Goal: Information Seeking & Learning: Learn about a topic

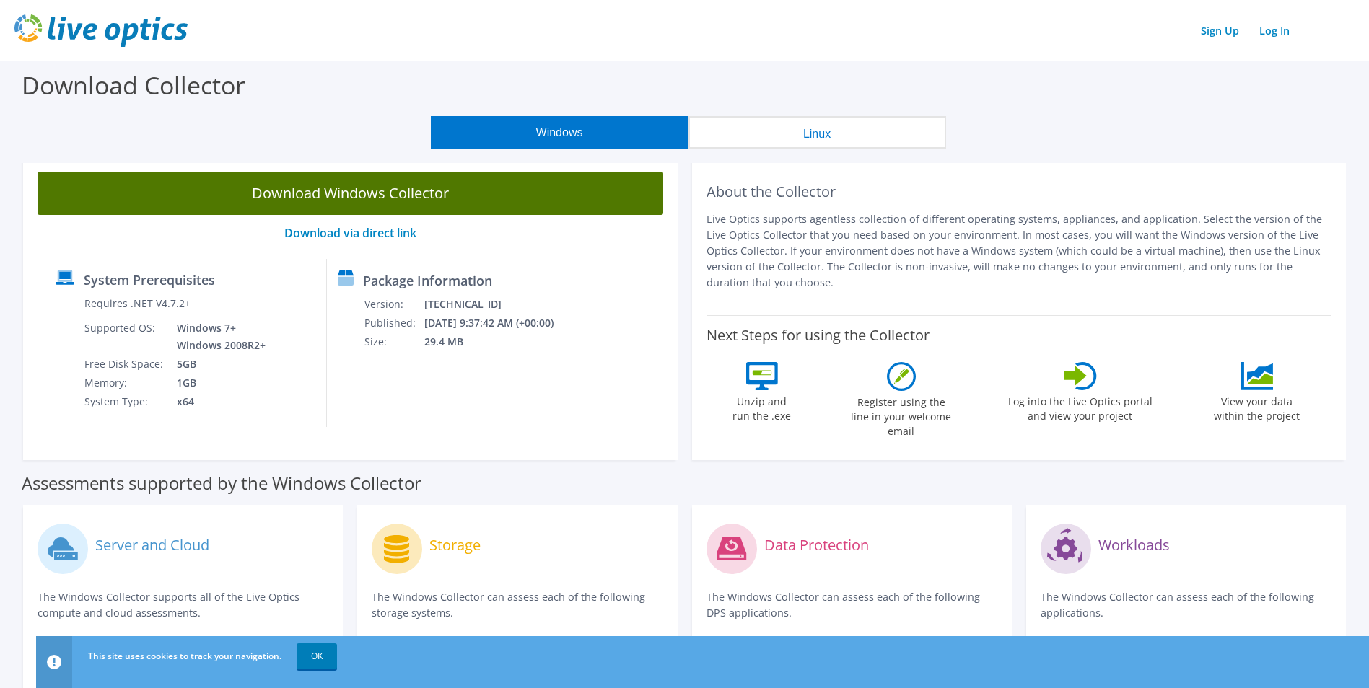
click at [419, 198] on link "Download Windows Collector" at bounding box center [351, 193] width 626 height 43
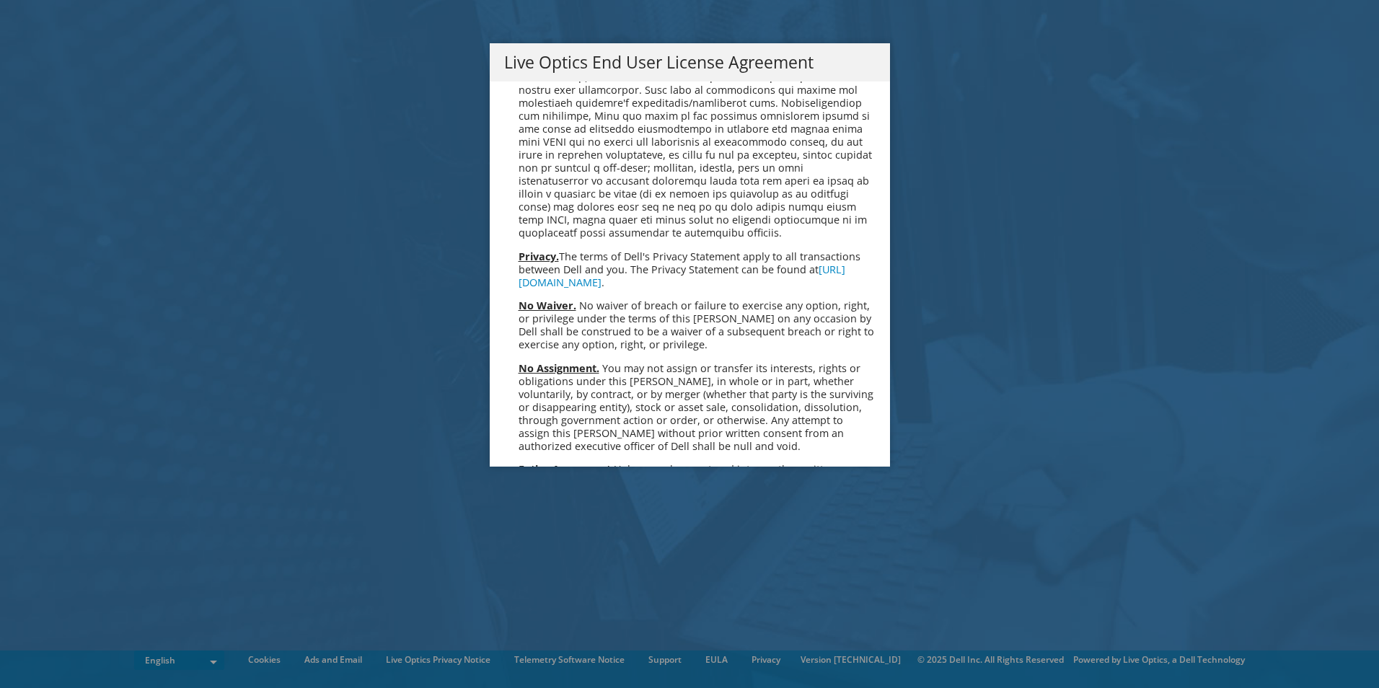
scroll to position [5456, 0]
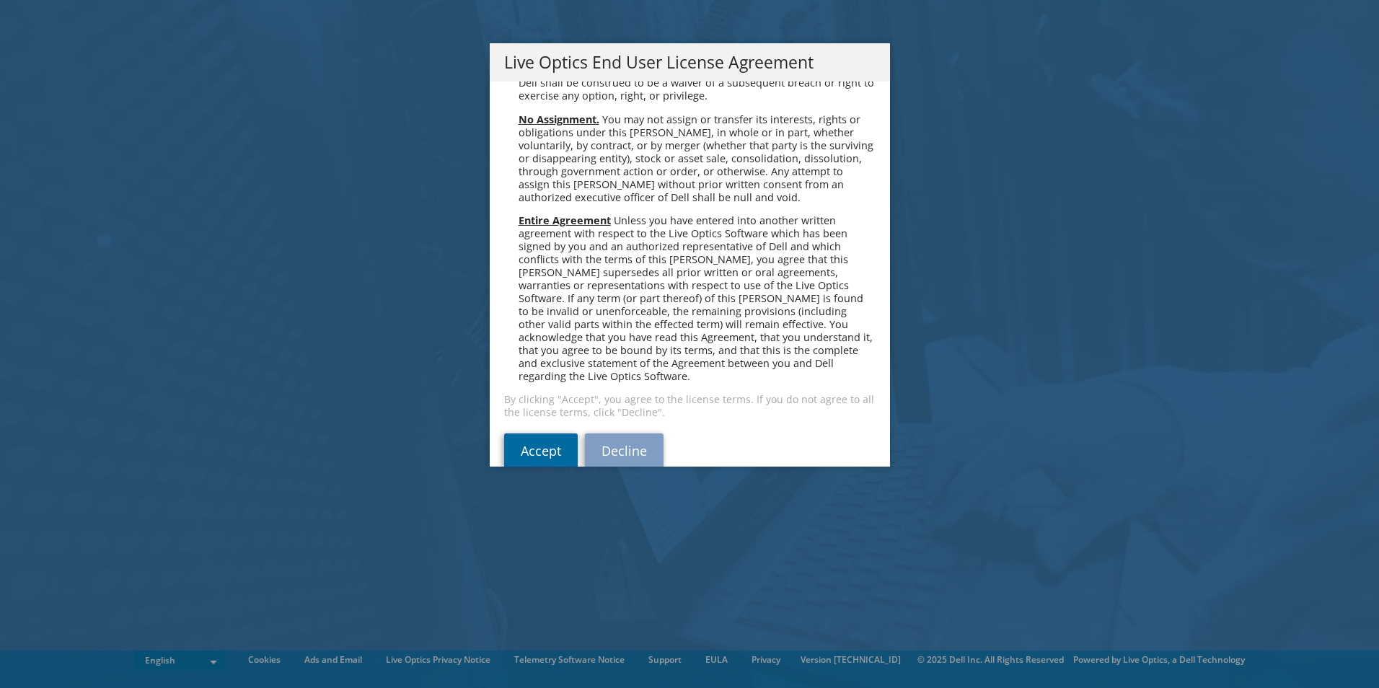
click at [531, 434] on link "Accept" at bounding box center [541, 451] width 74 height 35
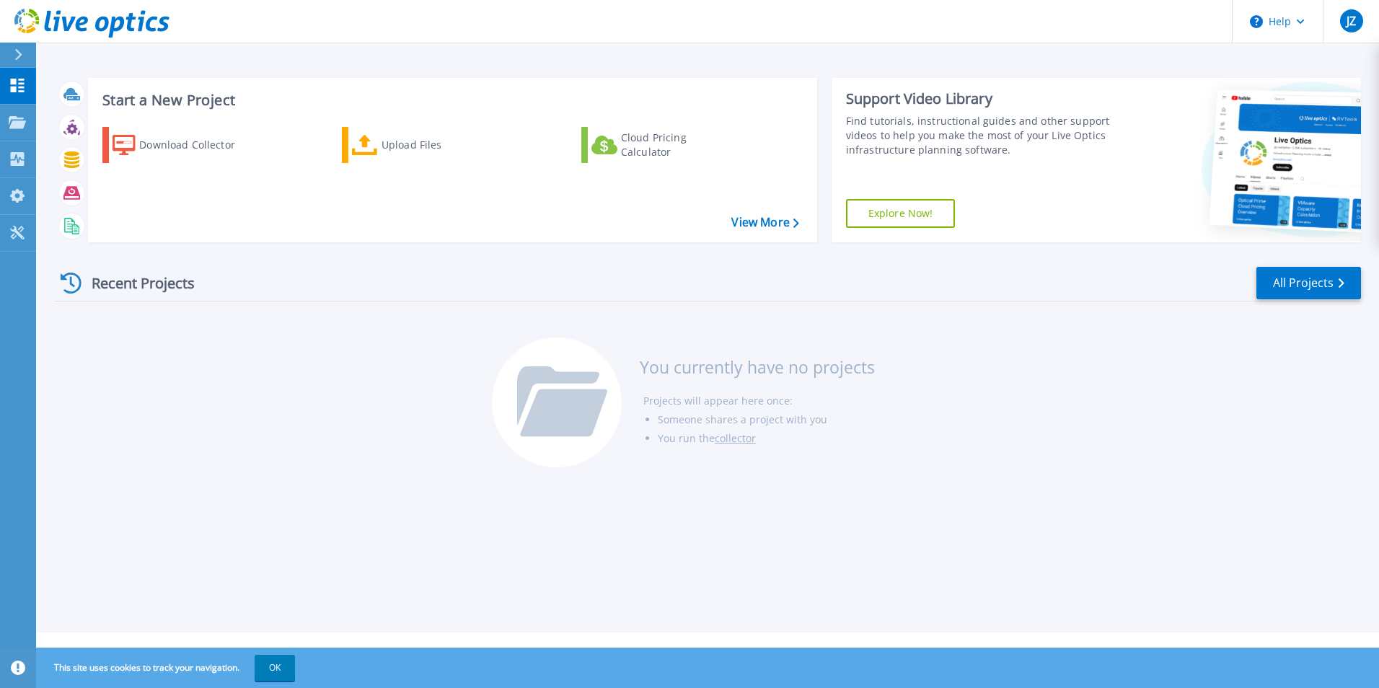
click at [18, 51] on icon at bounding box center [18, 55] width 7 height 12
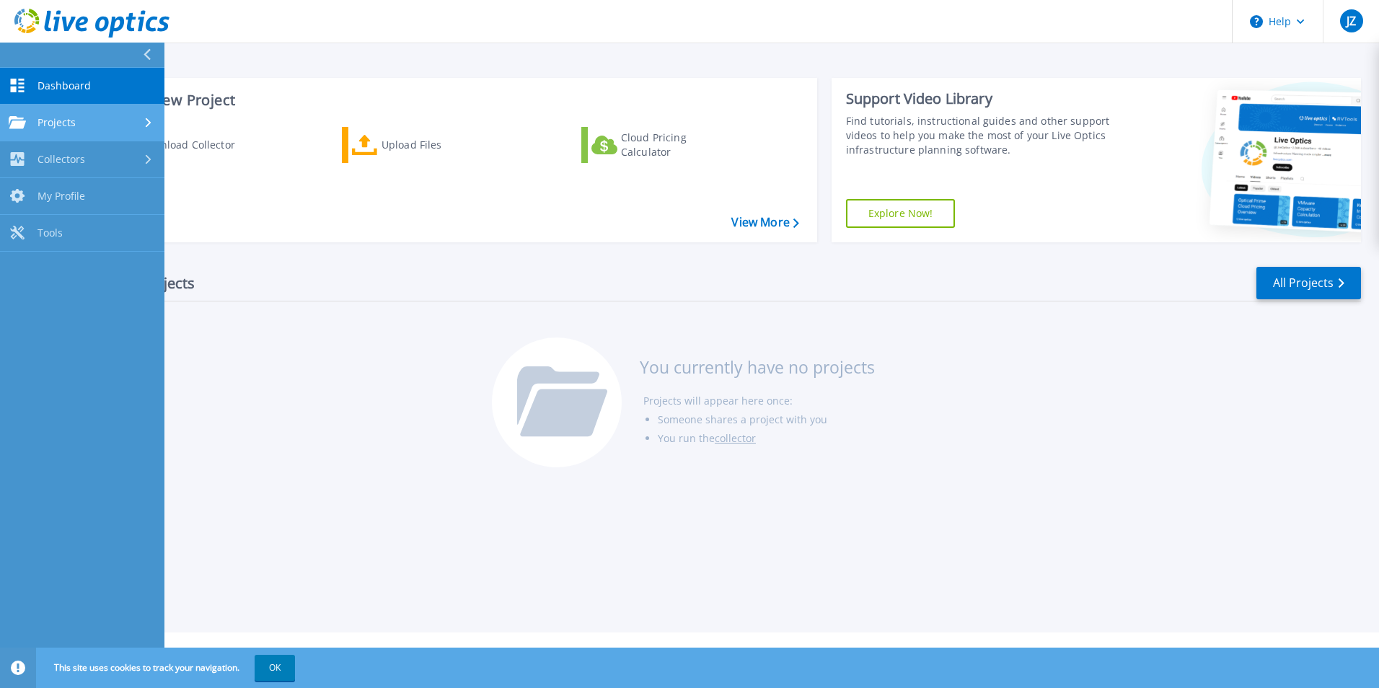
click at [105, 120] on div "Projects" at bounding box center [82, 122] width 147 height 13
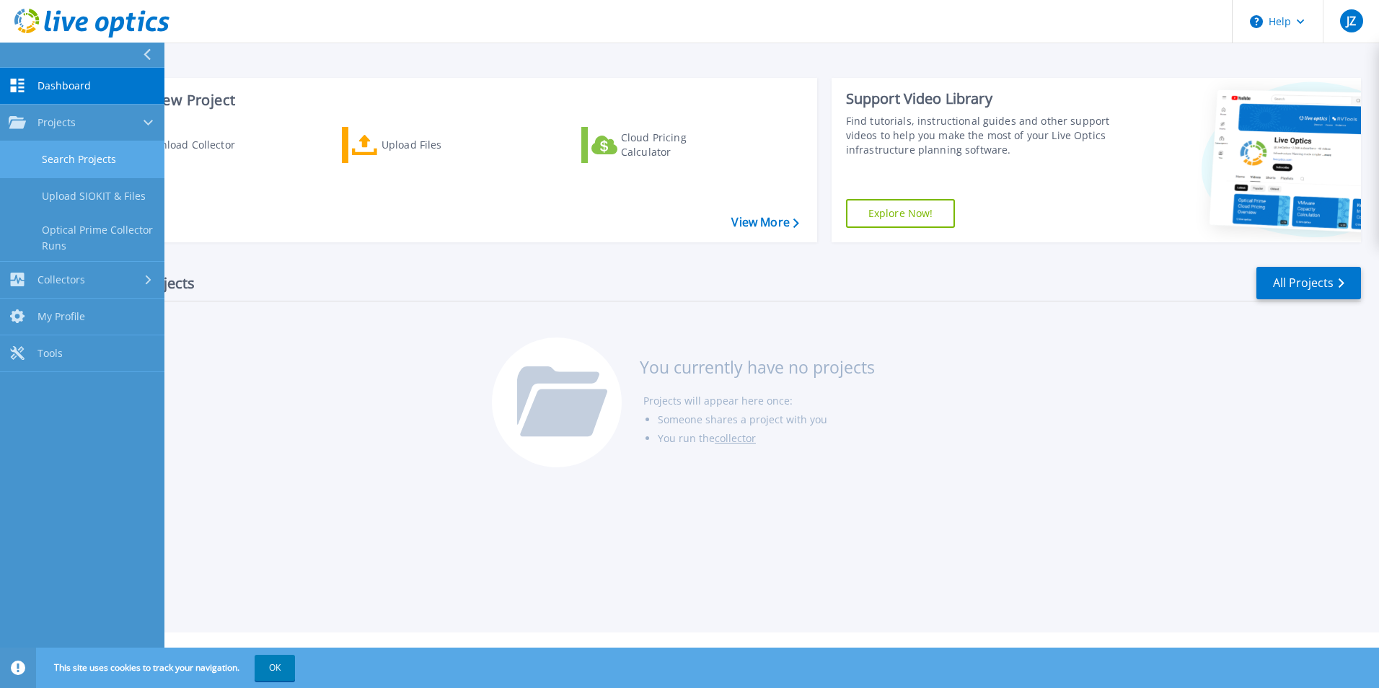
click at [84, 158] on link "Search Projects" at bounding box center [82, 159] width 164 height 37
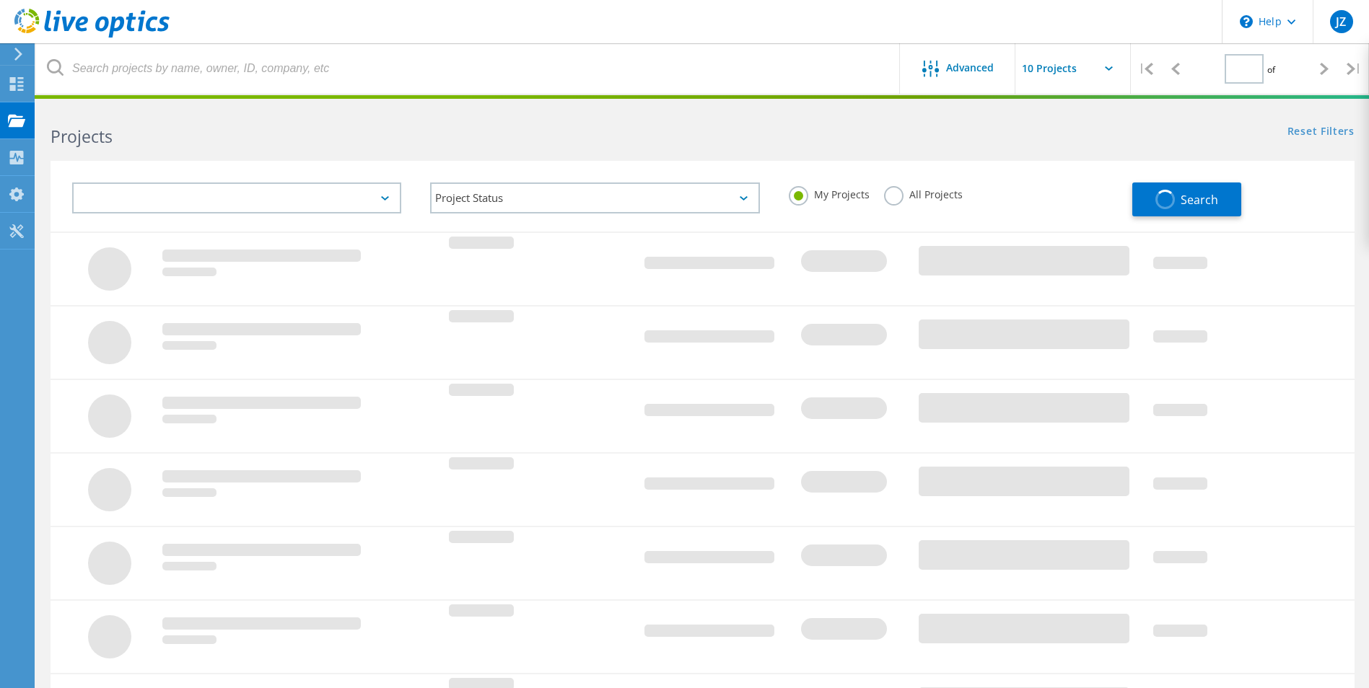
type input "1"
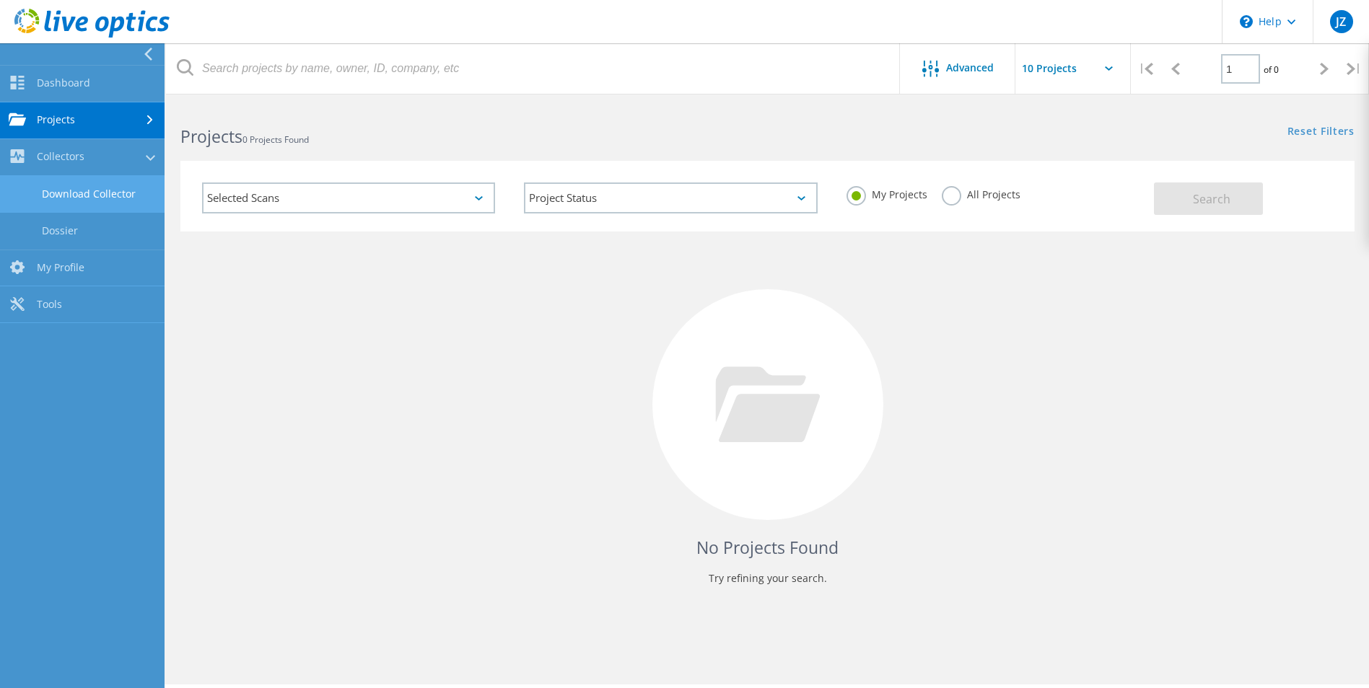
click at [108, 196] on link "Download Collector" at bounding box center [82, 194] width 164 height 37
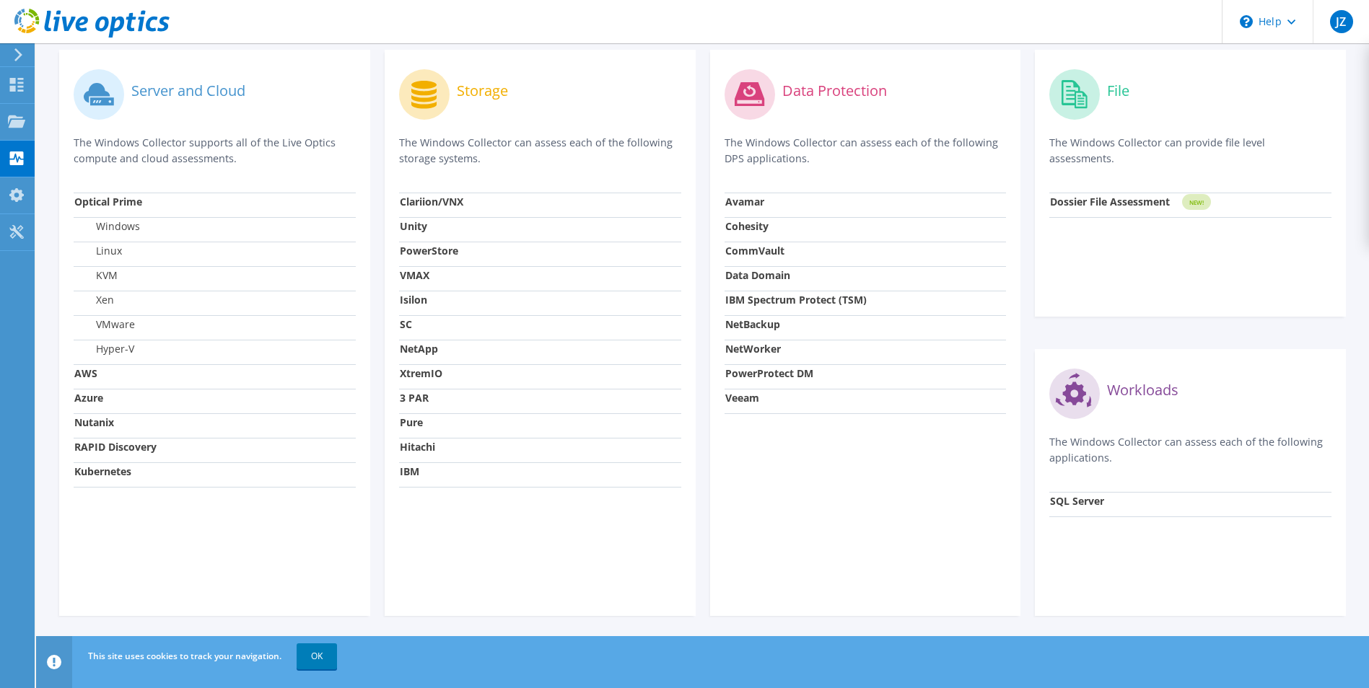
scroll to position [434, 0]
click at [424, 348] on strong "NetApp" at bounding box center [419, 348] width 38 height 14
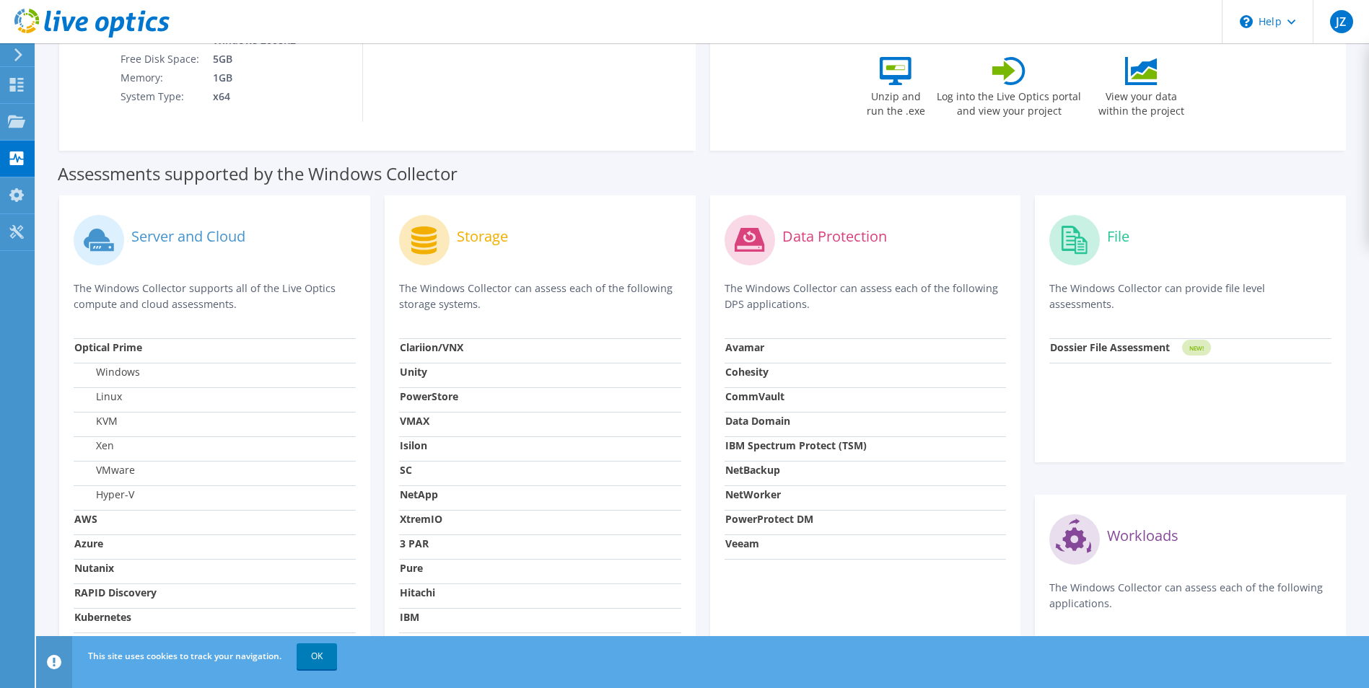
scroll to position [289, 0]
click at [313, 664] on link "OK" at bounding box center [317, 657] width 40 height 26
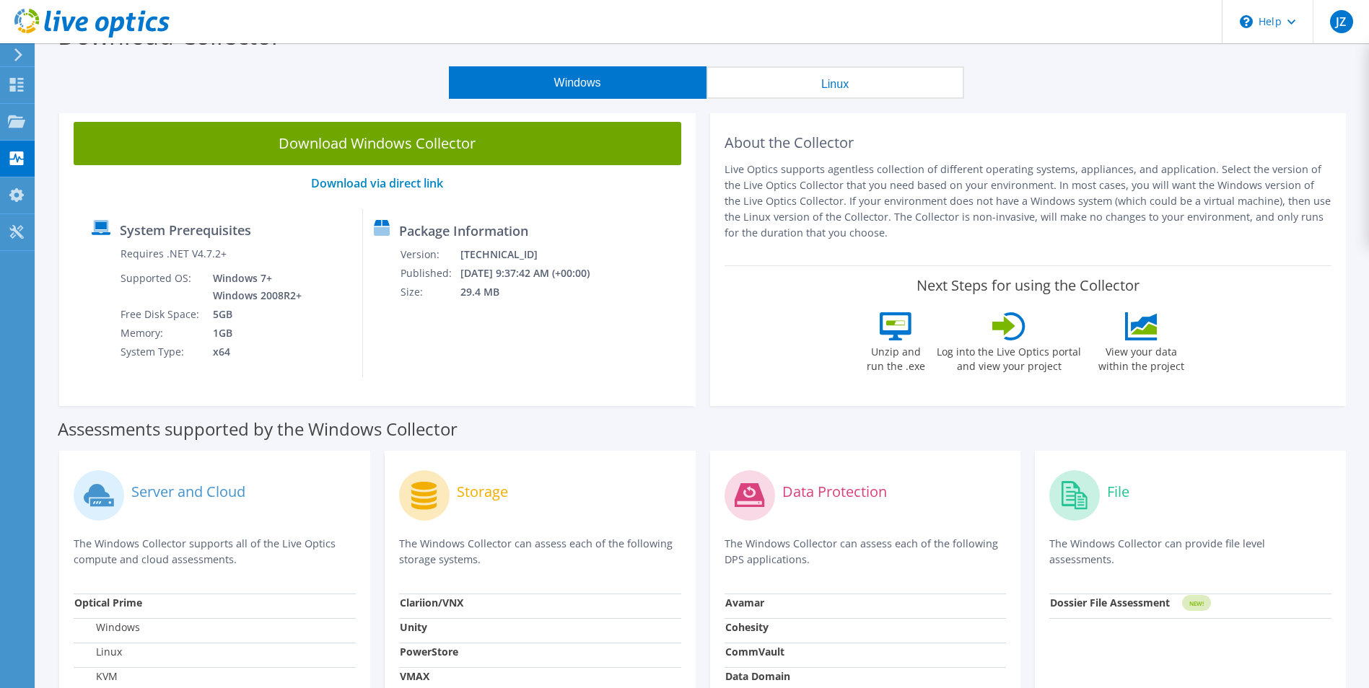
scroll to position [0, 0]
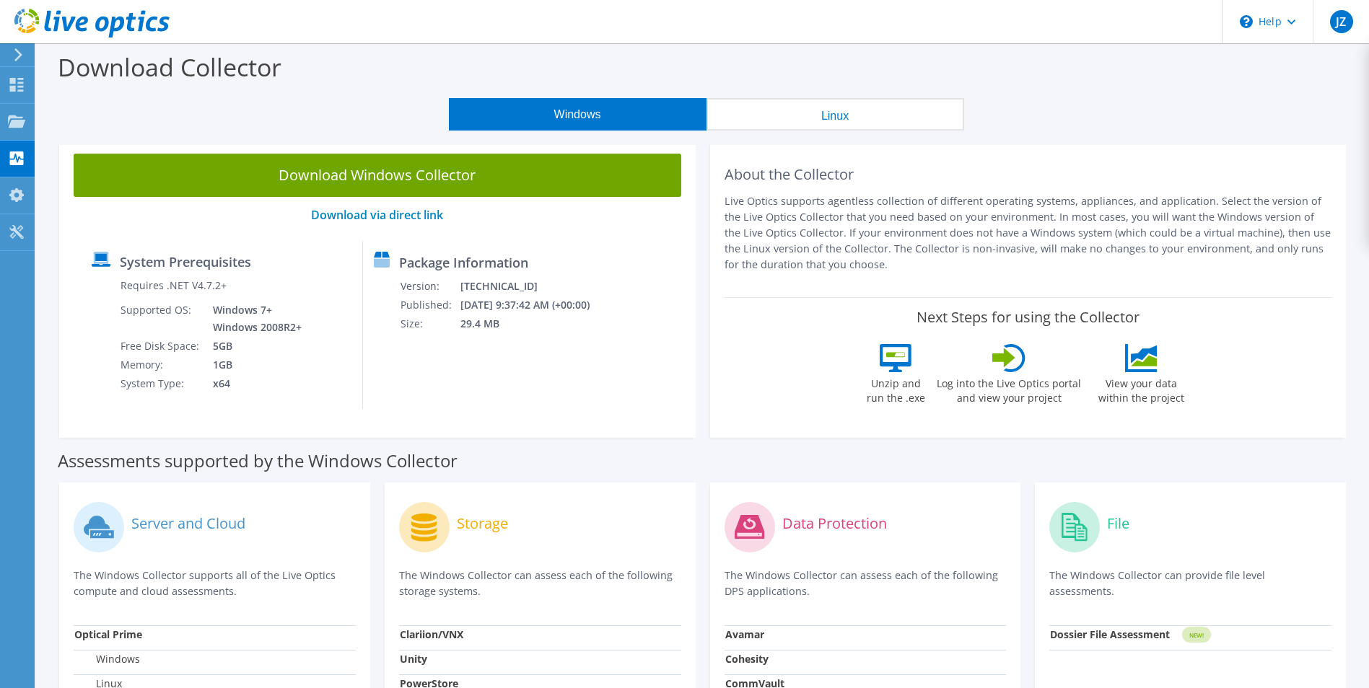
click at [15, 58] on icon at bounding box center [18, 54] width 11 height 13
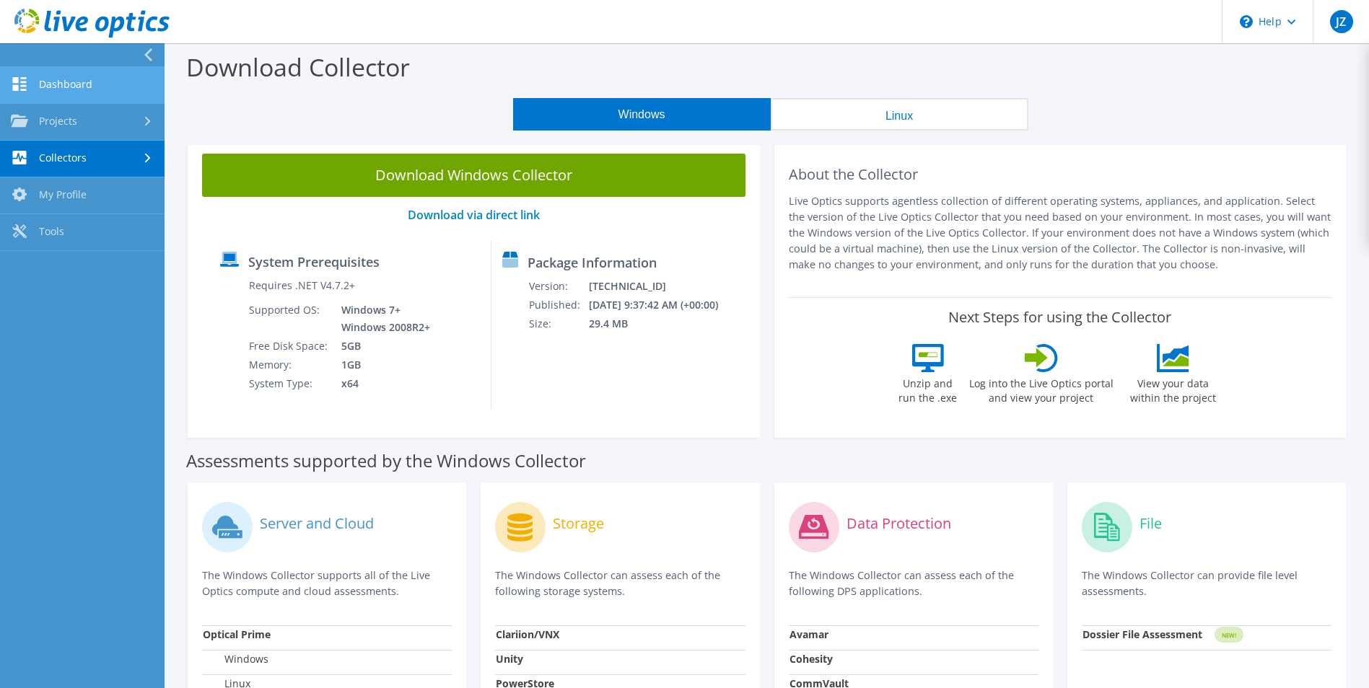
click at [69, 85] on link "Dashboard" at bounding box center [82, 85] width 164 height 37
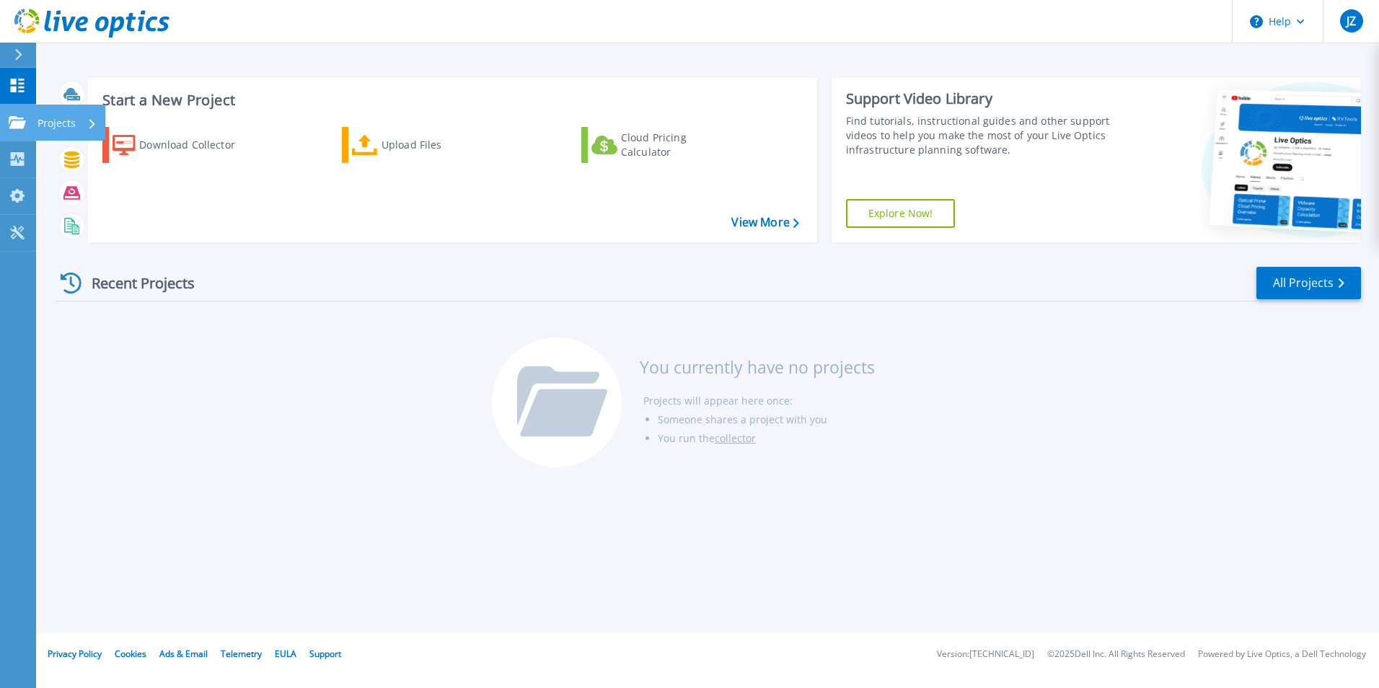
click at [15, 122] on icon at bounding box center [17, 122] width 17 height 12
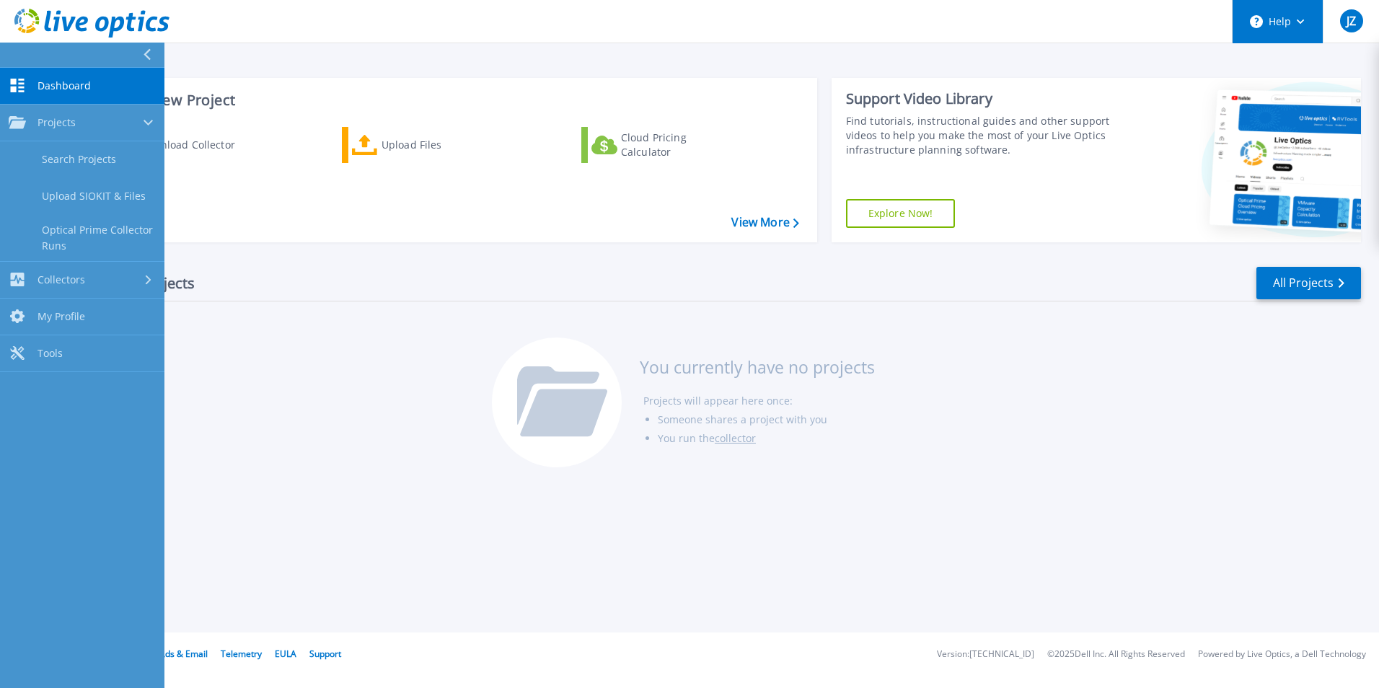
click at [1297, 22] on icon at bounding box center [1301, 21] width 8 height 5
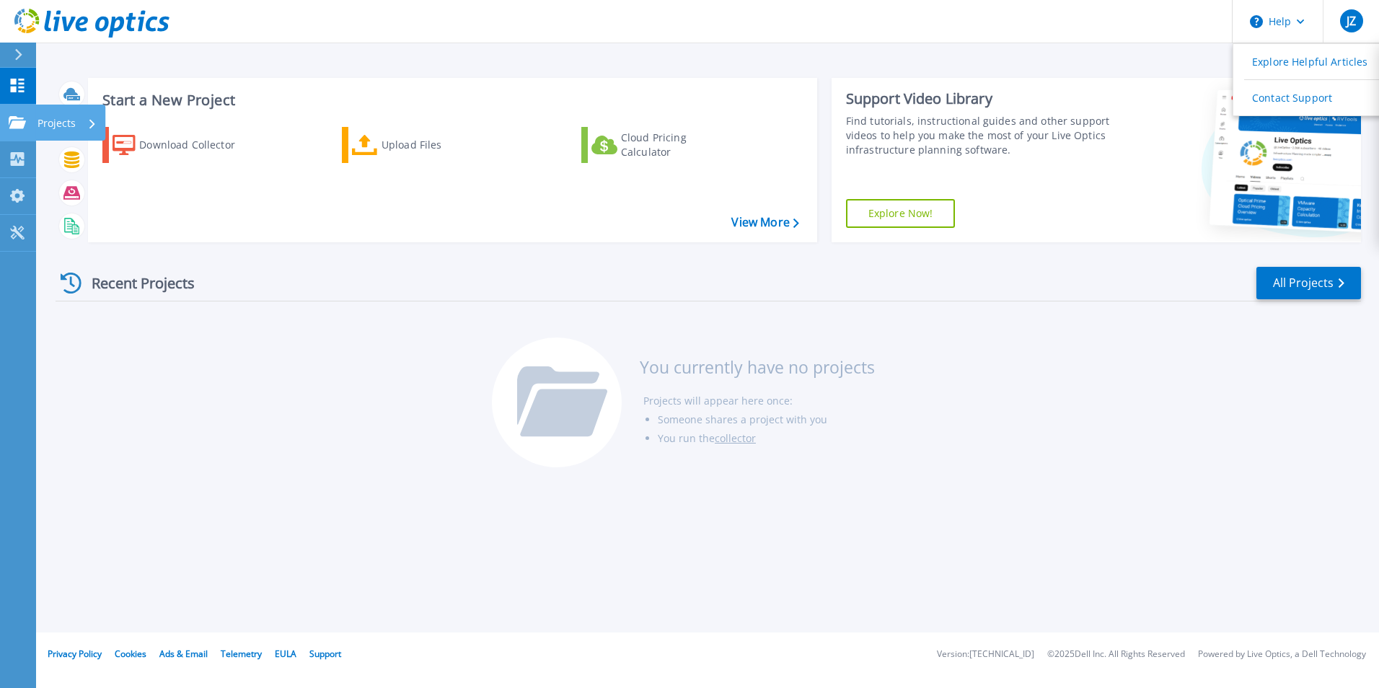
click at [28, 120] on link "Projects Projects" at bounding box center [18, 123] width 36 height 37
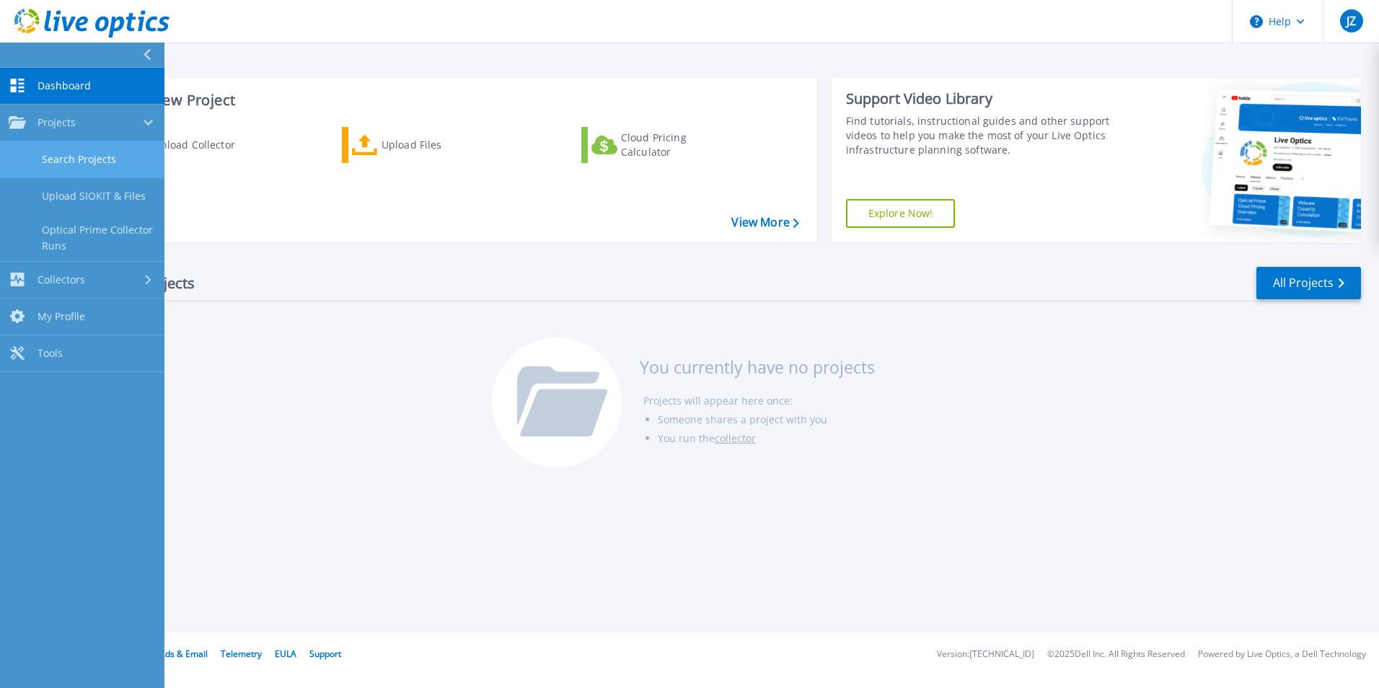
click at [80, 158] on link "Search Projects" at bounding box center [82, 159] width 164 height 37
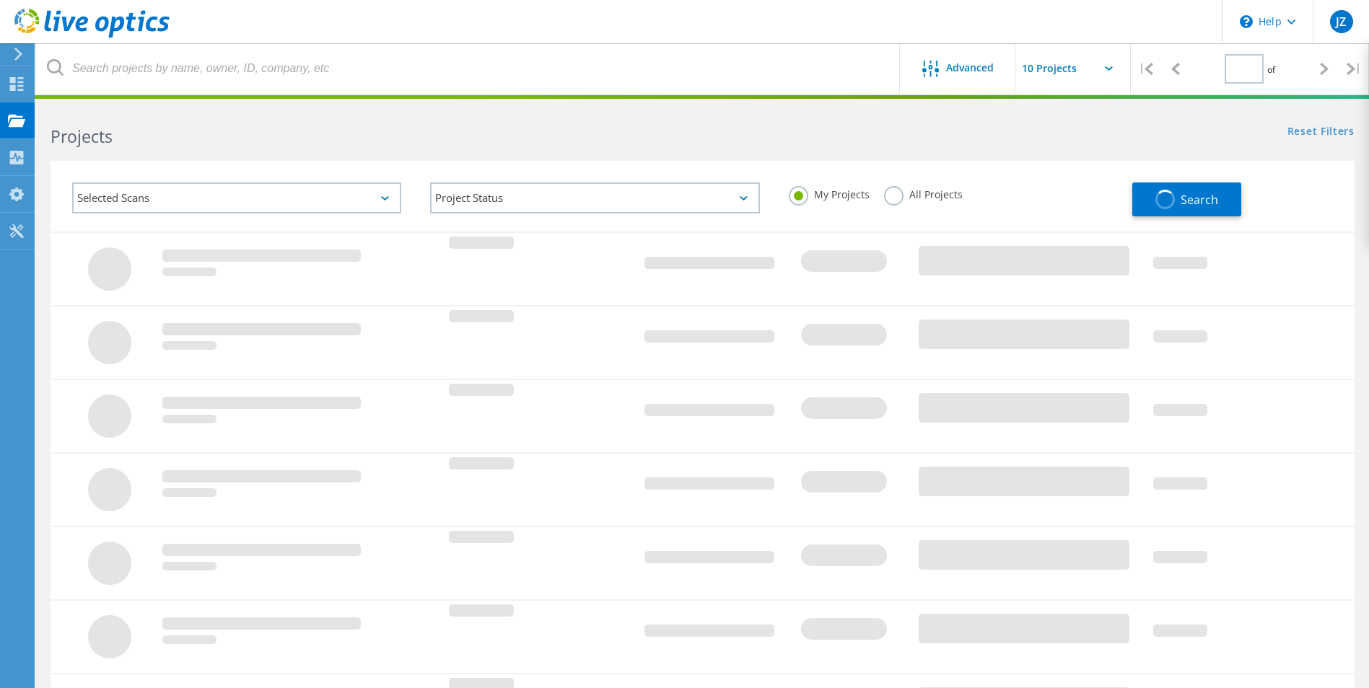
type input "1"
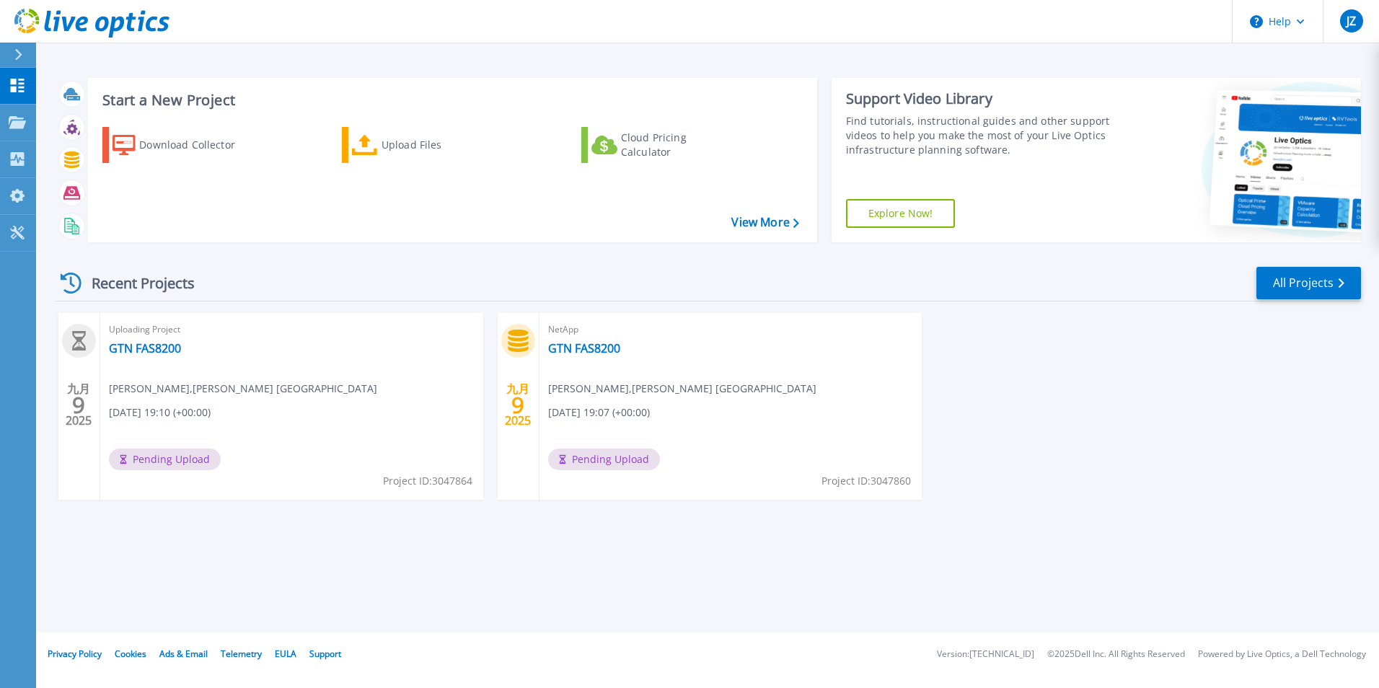
click at [616, 457] on span "Pending Upload" at bounding box center [604, 460] width 112 height 22
click at [574, 354] on link "GTN FAS8200" at bounding box center [584, 348] width 72 height 14
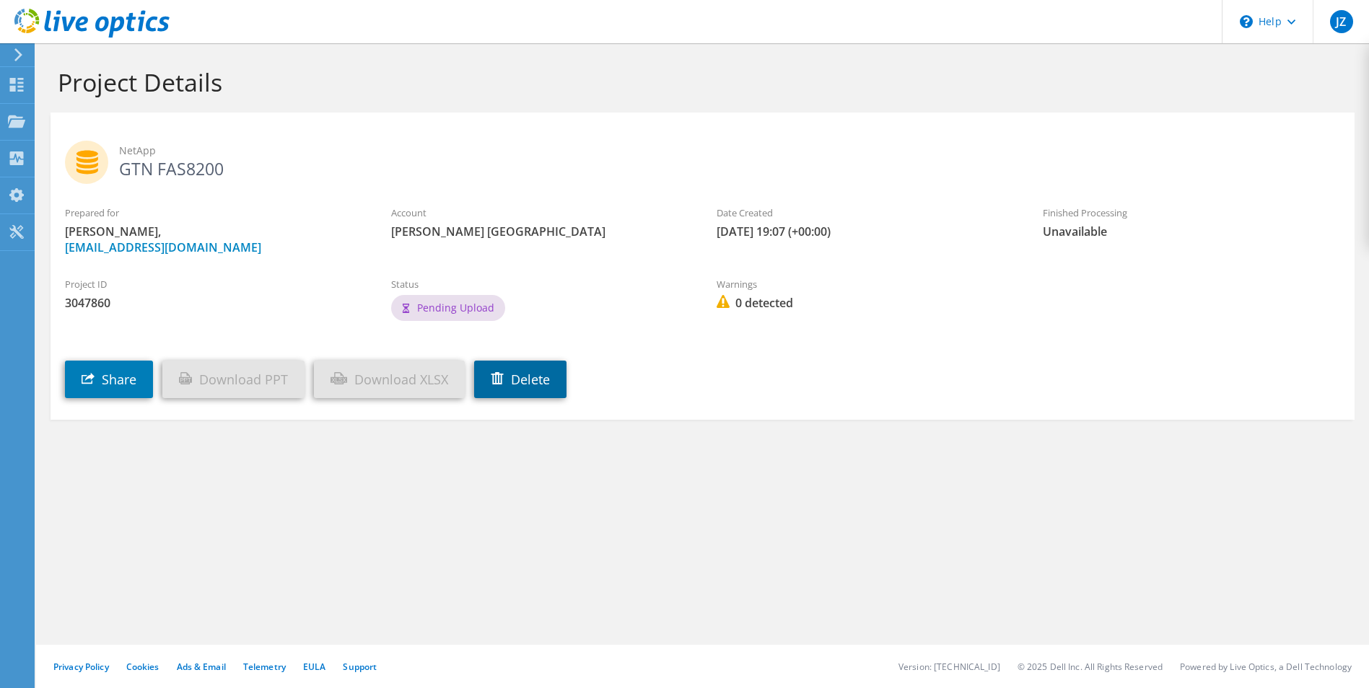
click at [538, 382] on link "Delete" at bounding box center [520, 380] width 92 height 38
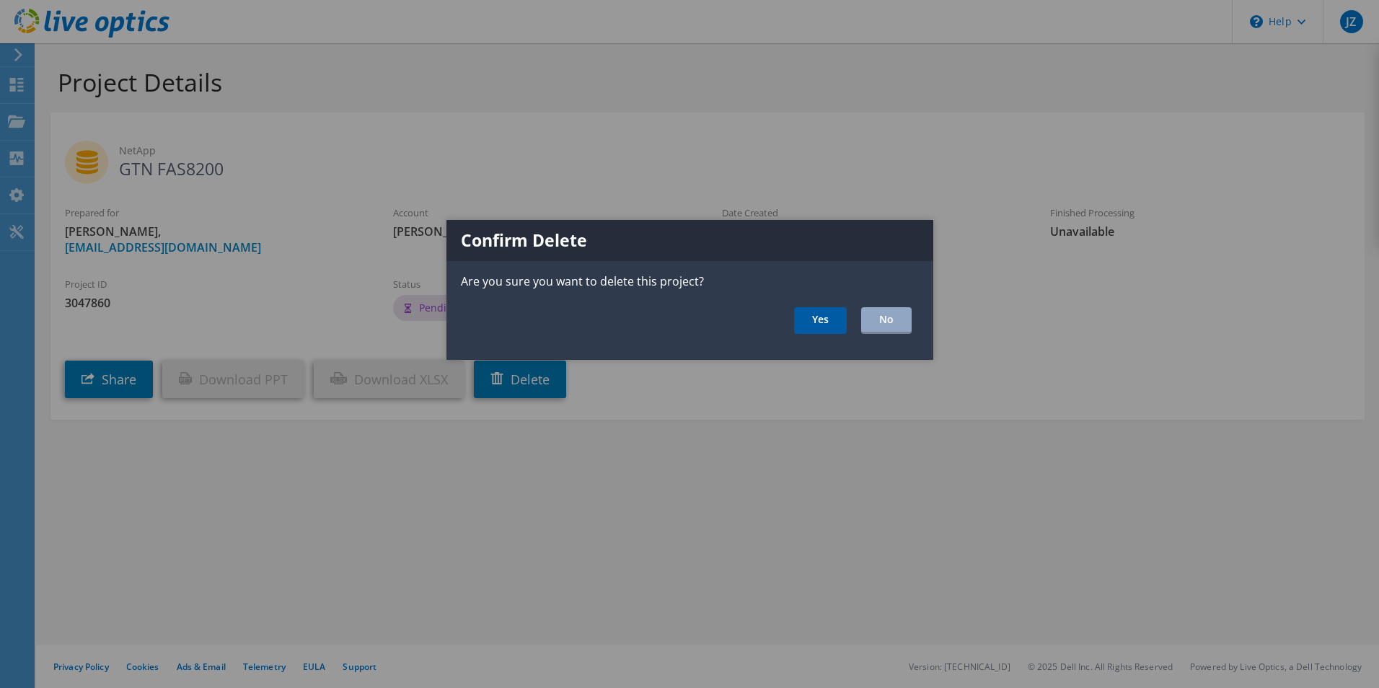
click at [820, 320] on link "Yes" at bounding box center [820, 320] width 53 height 27
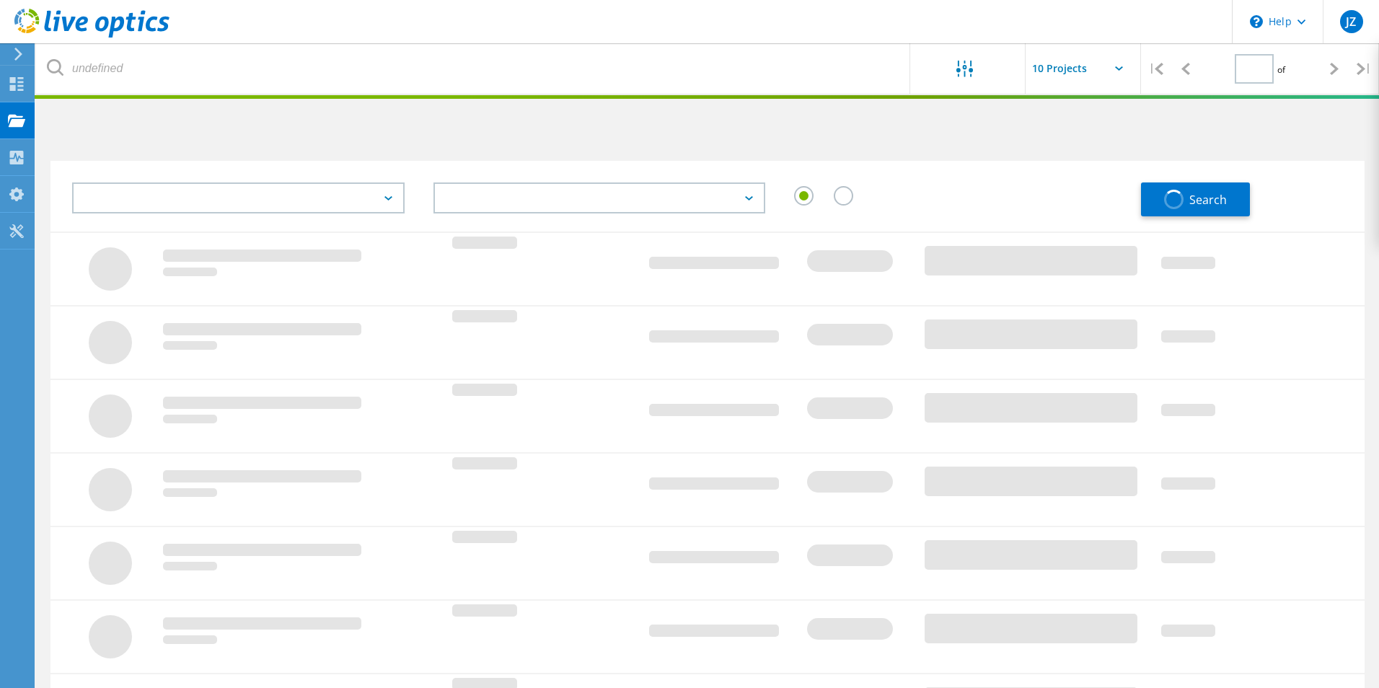
type input "1"
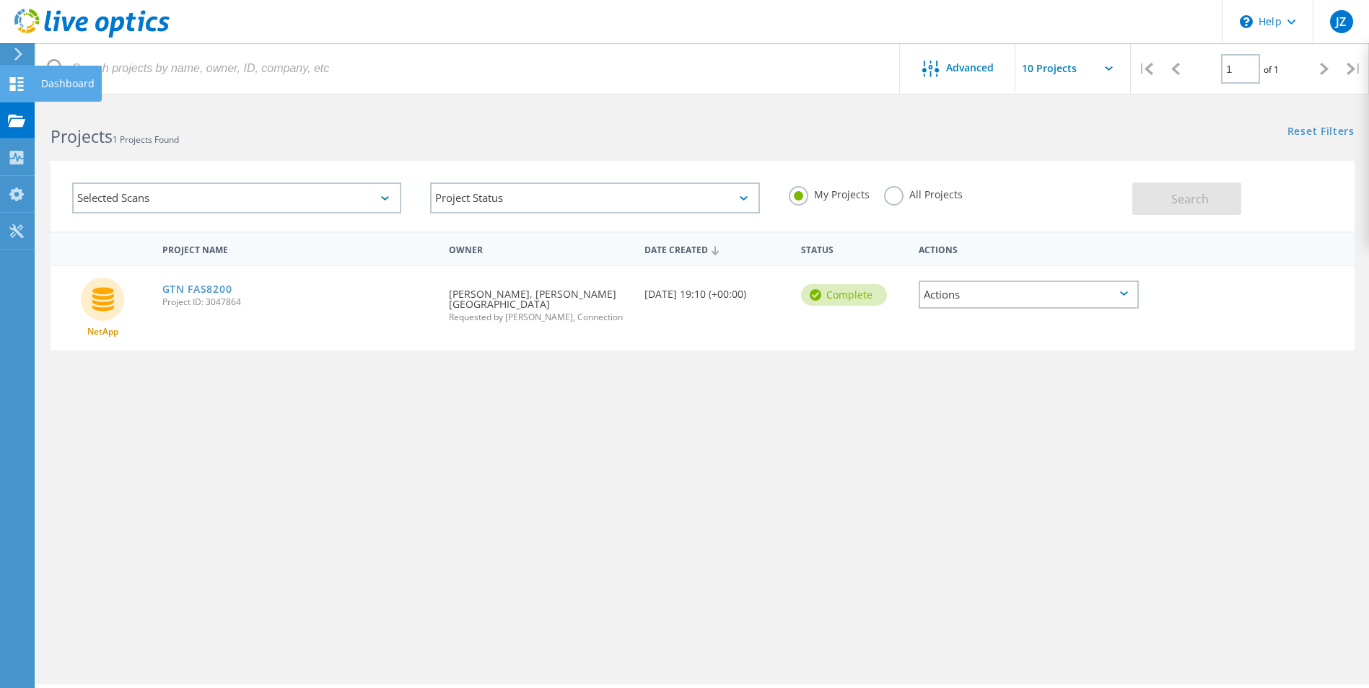
click at [12, 85] on use at bounding box center [17, 84] width 14 height 14
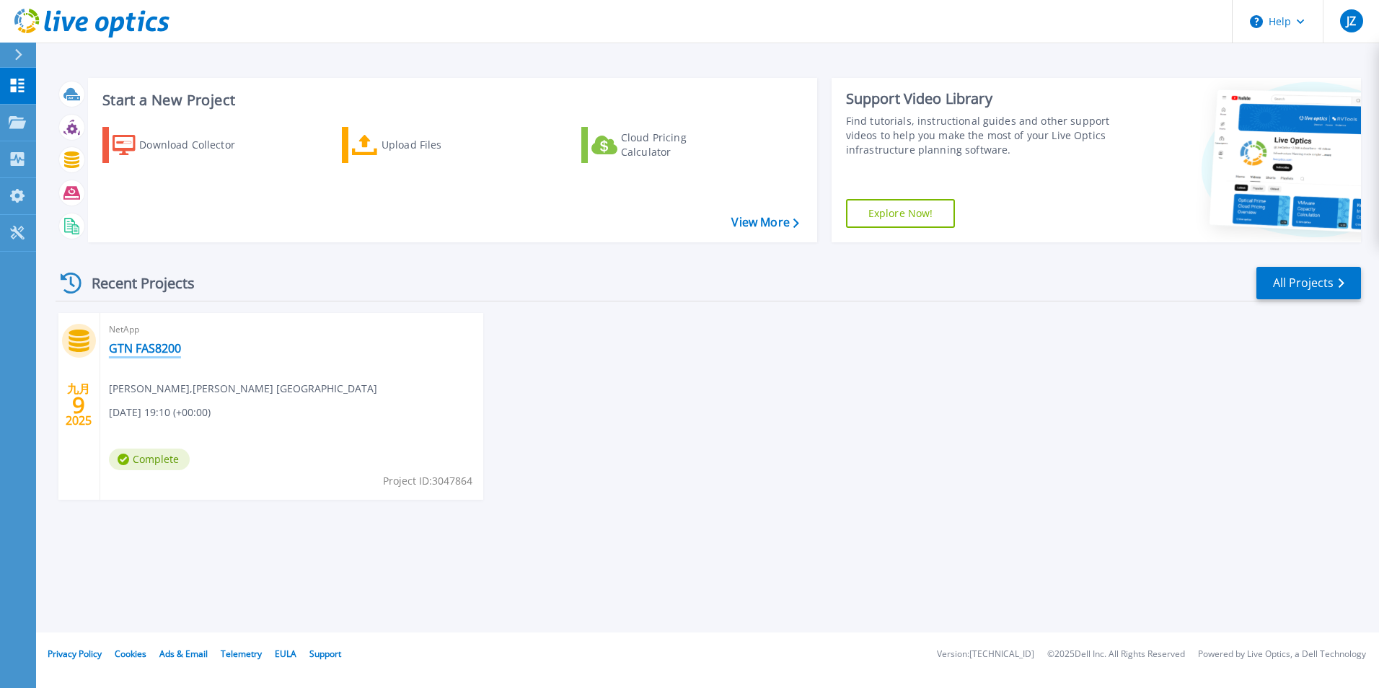
click at [152, 349] on link "GTN FAS8200" at bounding box center [145, 348] width 72 height 14
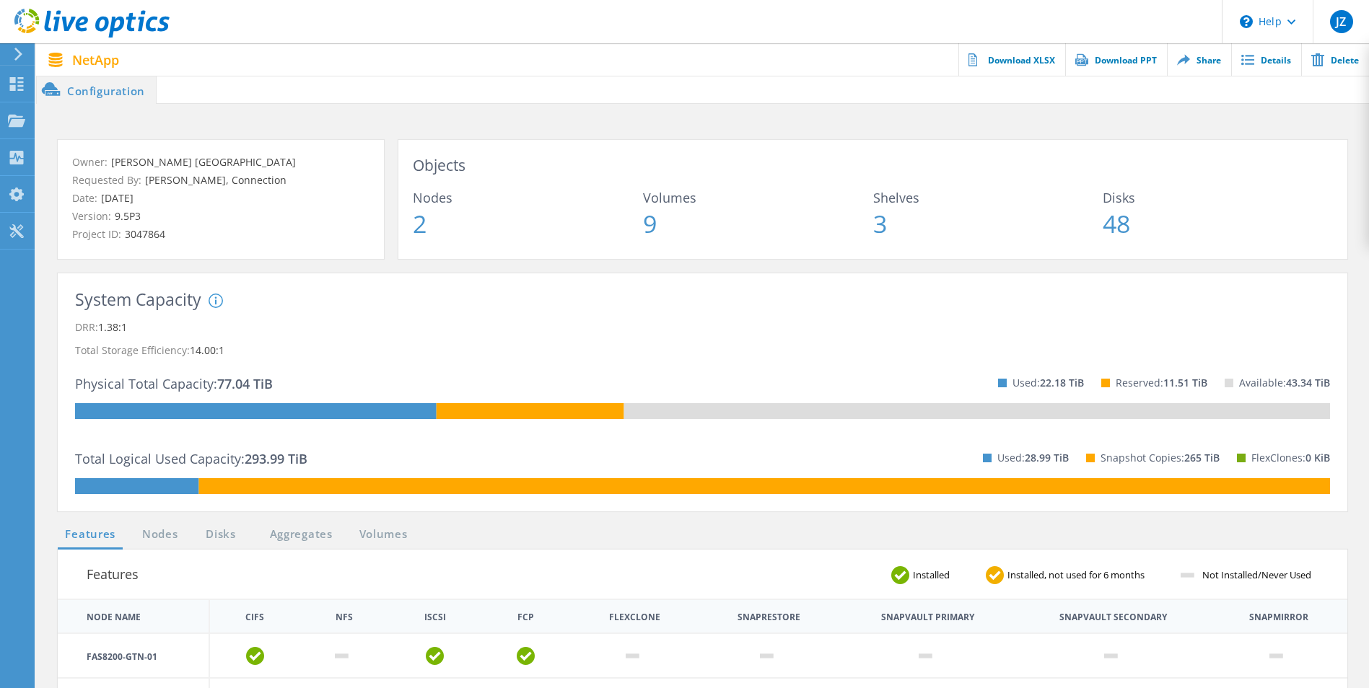
click at [657, 200] on span "Volumes" at bounding box center [758, 197] width 230 height 13
click at [647, 222] on span "9" at bounding box center [758, 223] width 230 height 25
click at [1269, 59] on link "Details" at bounding box center [1266, 59] width 70 height 32
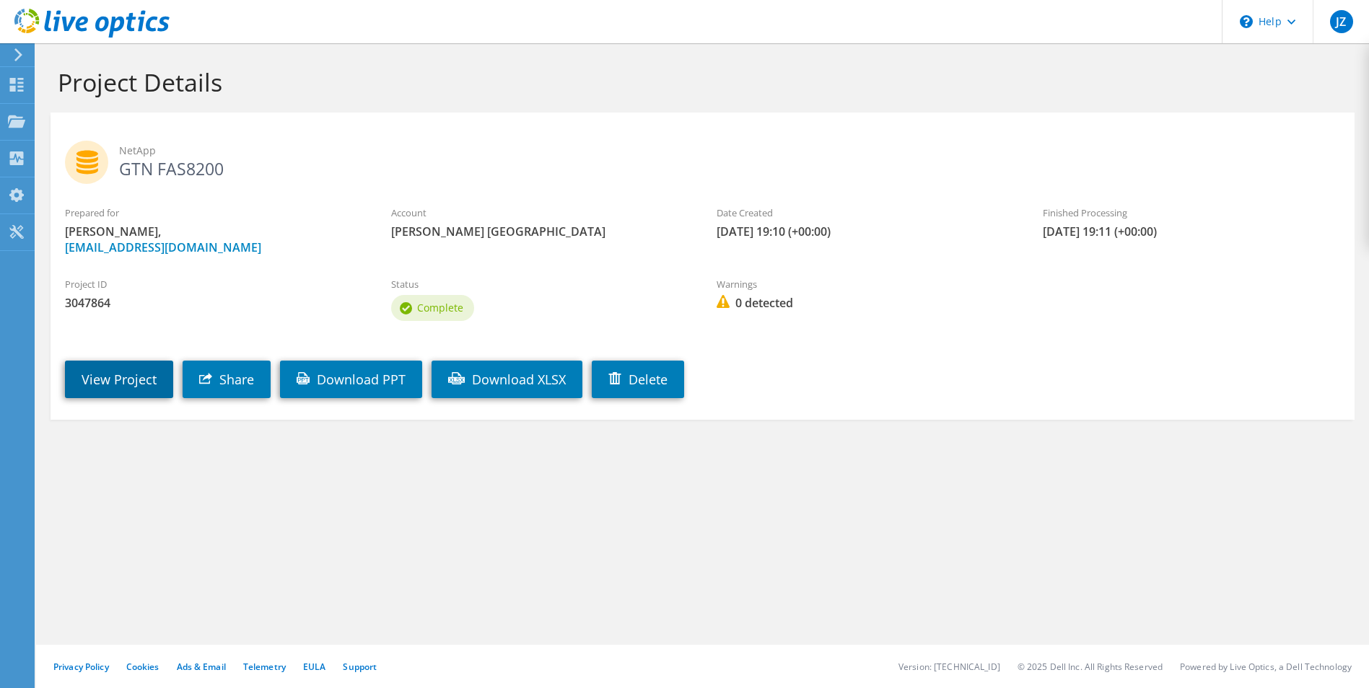
click at [142, 381] on link "View Project" at bounding box center [119, 380] width 108 height 38
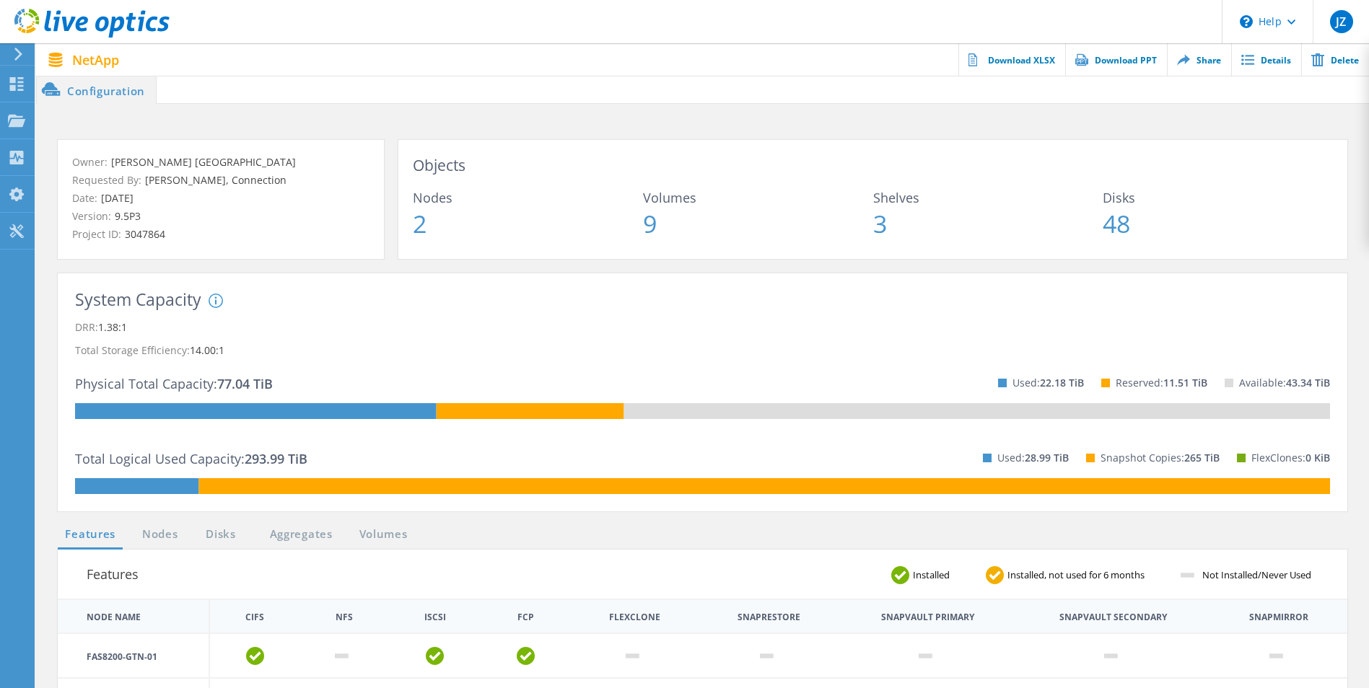
click at [268, 382] on div "System DRR represents DRR w/o SnapShots and FlexClones for newer OnTap versions…" at bounding box center [326, 347] width 234 height 107
click at [1058, 385] on span "22.18 TiB" at bounding box center [1062, 383] width 44 height 14
click at [215, 385] on div "System DRR represents DRR w/o SnapShots and FlexClones for newer OnTap versions…" at bounding box center [326, 347] width 234 height 107
click at [266, 459] on span "293.99 TiB" at bounding box center [276, 458] width 63 height 17
click at [20, 159] on use at bounding box center [17, 158] width 14 height 14
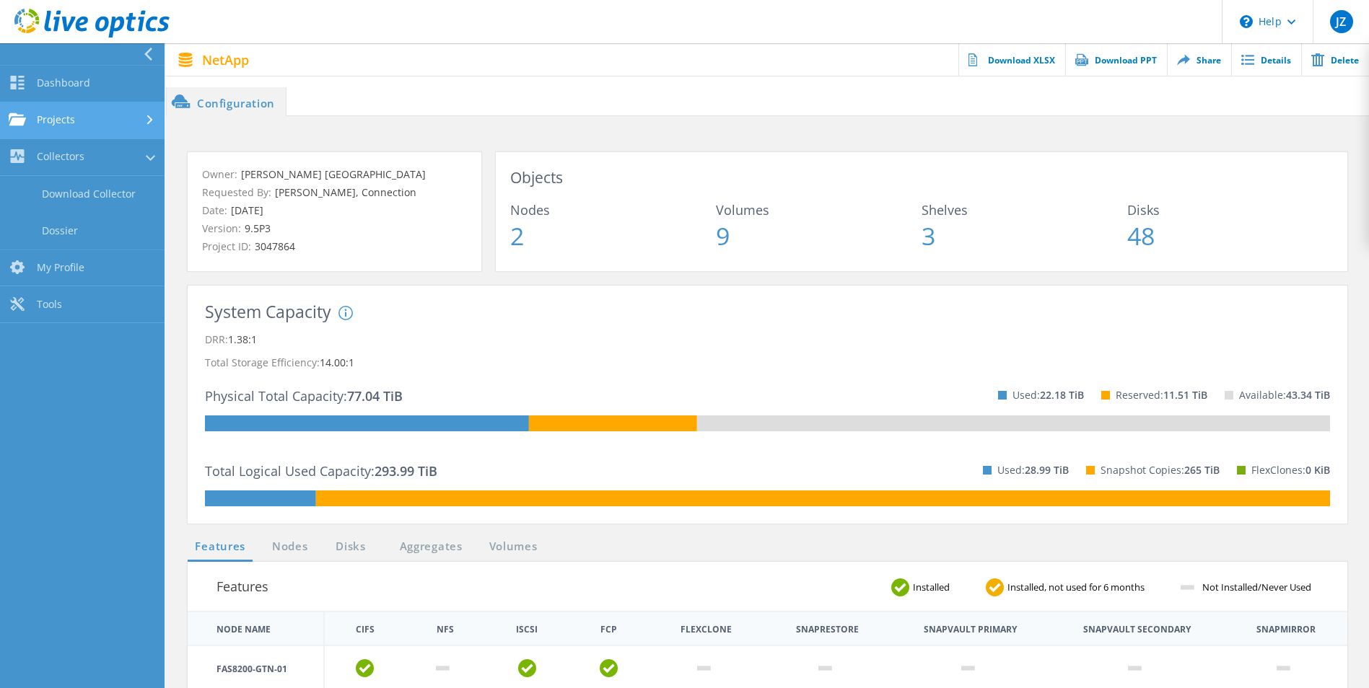
click at [100, 118] on link "Projects" at bounding box center [82, 120] width 164 height 37
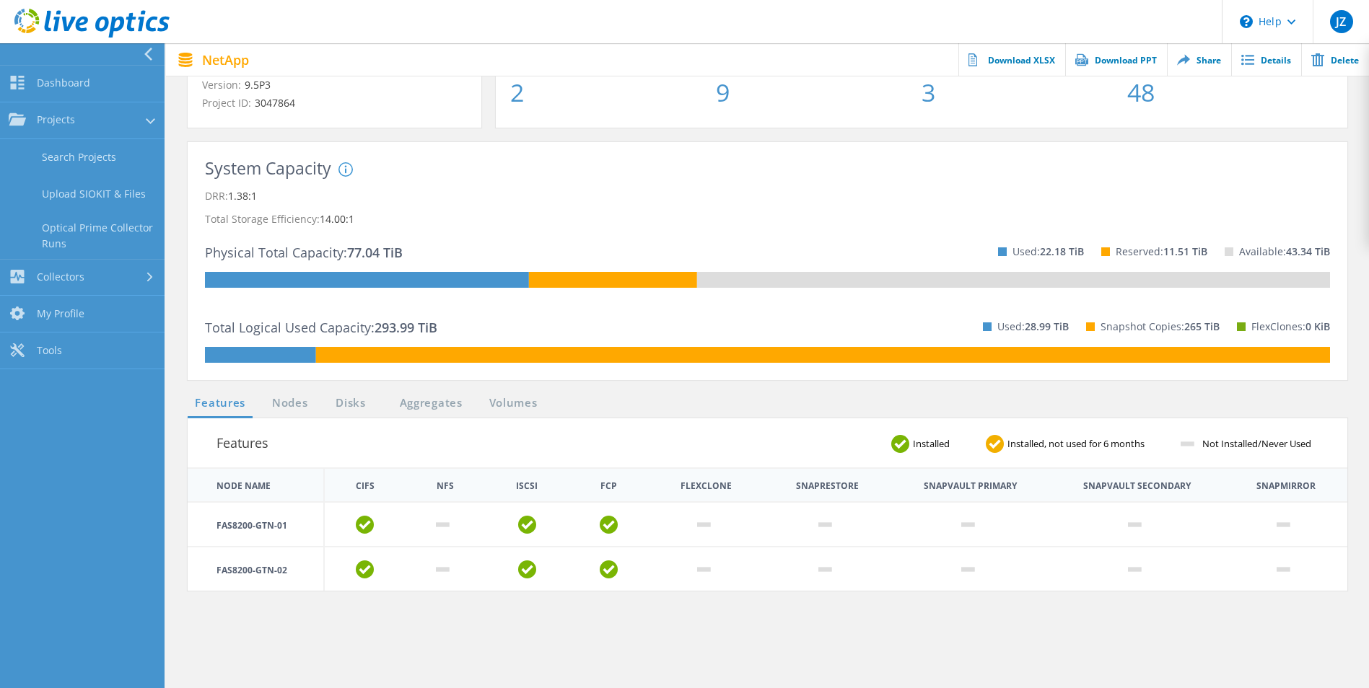
scroll to position [216, 0]
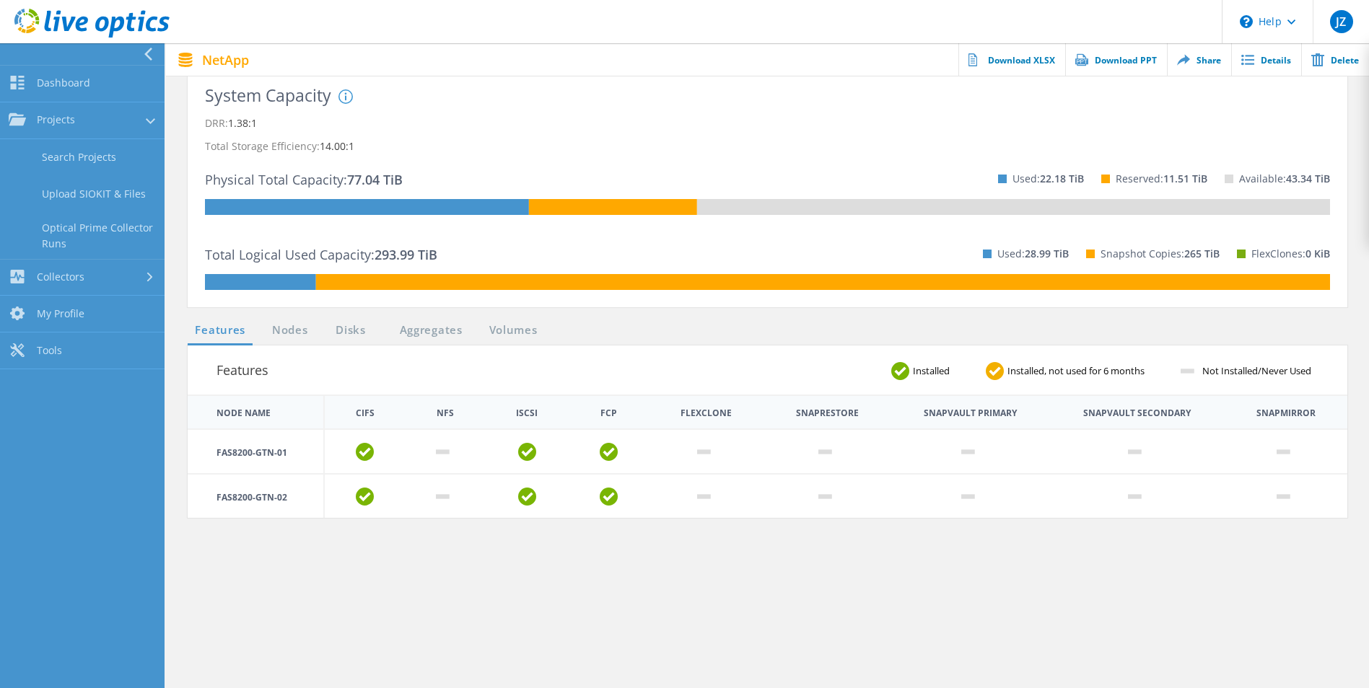
click at [379, 178] on div "System DRR represents DRR w/o SnapShots and FlexClones for newer OnTap versions…" at bounding box center [455, 142] width 234 height 107
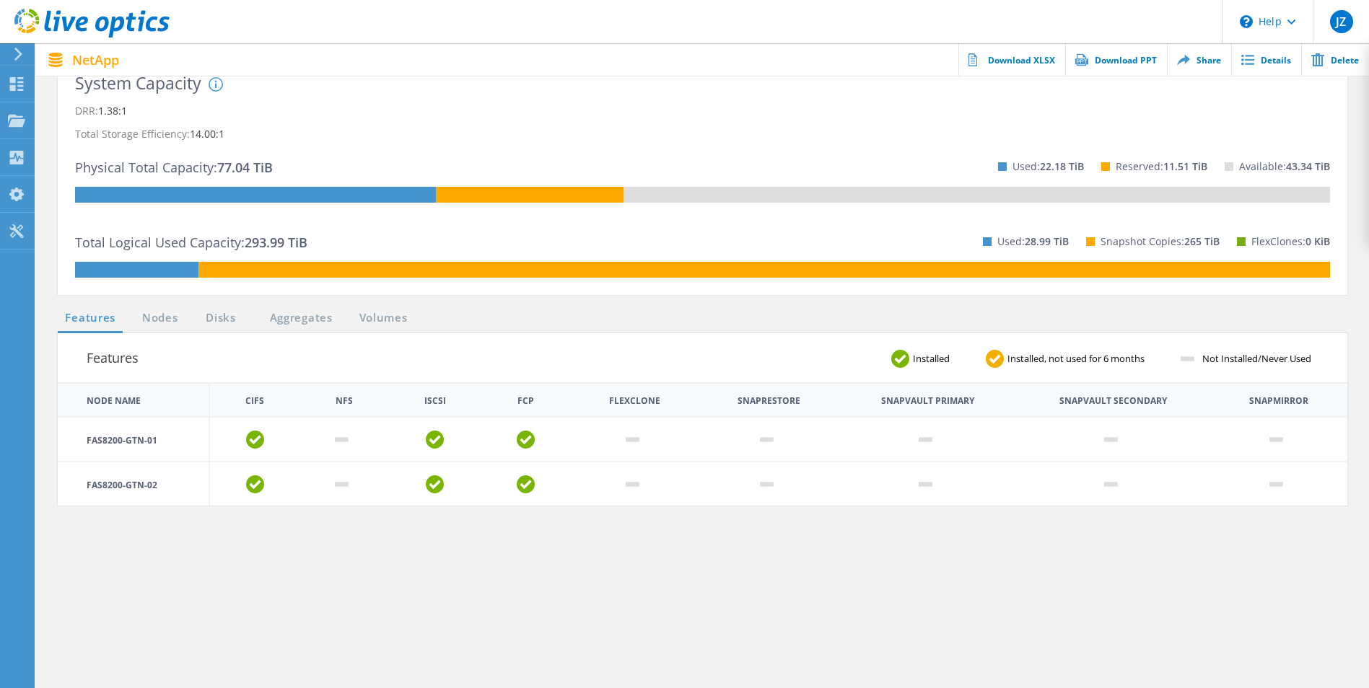
click at [298, 247] on span "293.99 TiB" at bounding box center [276, 242] width 63 height 17
click at [250, 441] on icon at bounding box center [255, 440] width 18 height 18
click at [157, 317] on link "Nodes" at bounding box center [160, 319] width 46 height 18
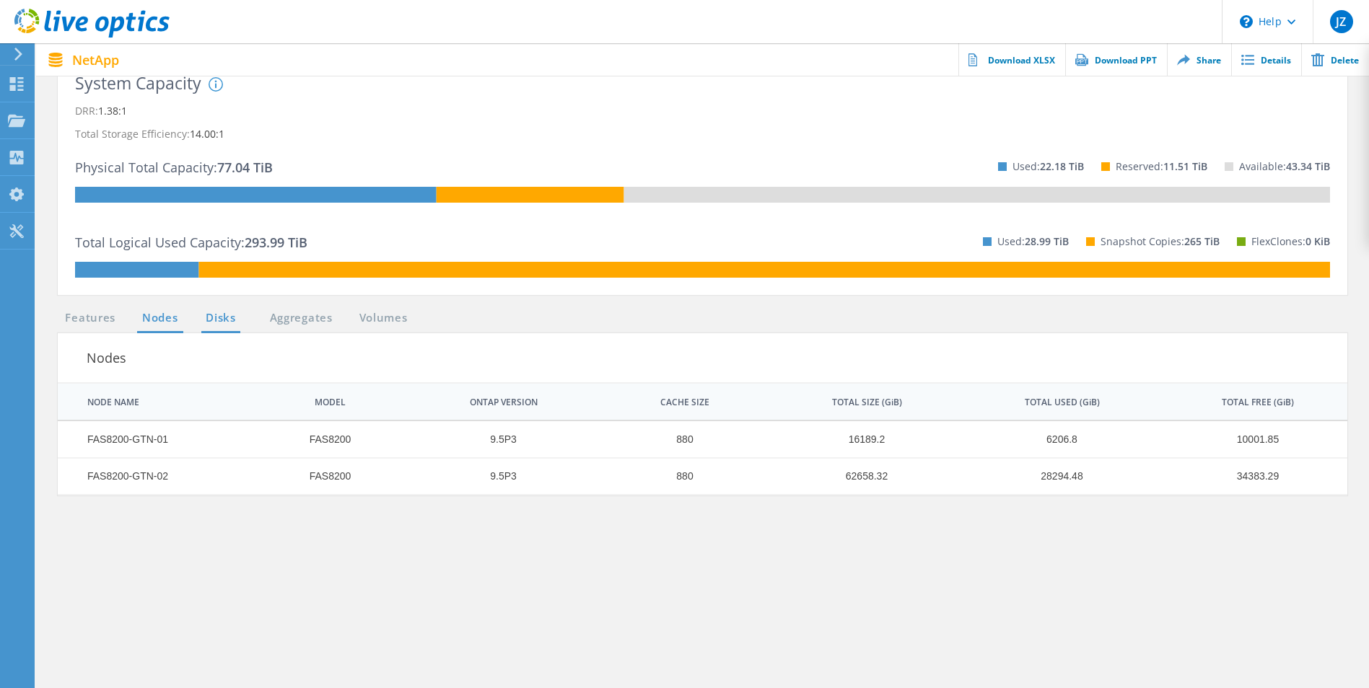
click at [226, 314] on link "Disks" at bounding box center [220, 319] width 39 height 18
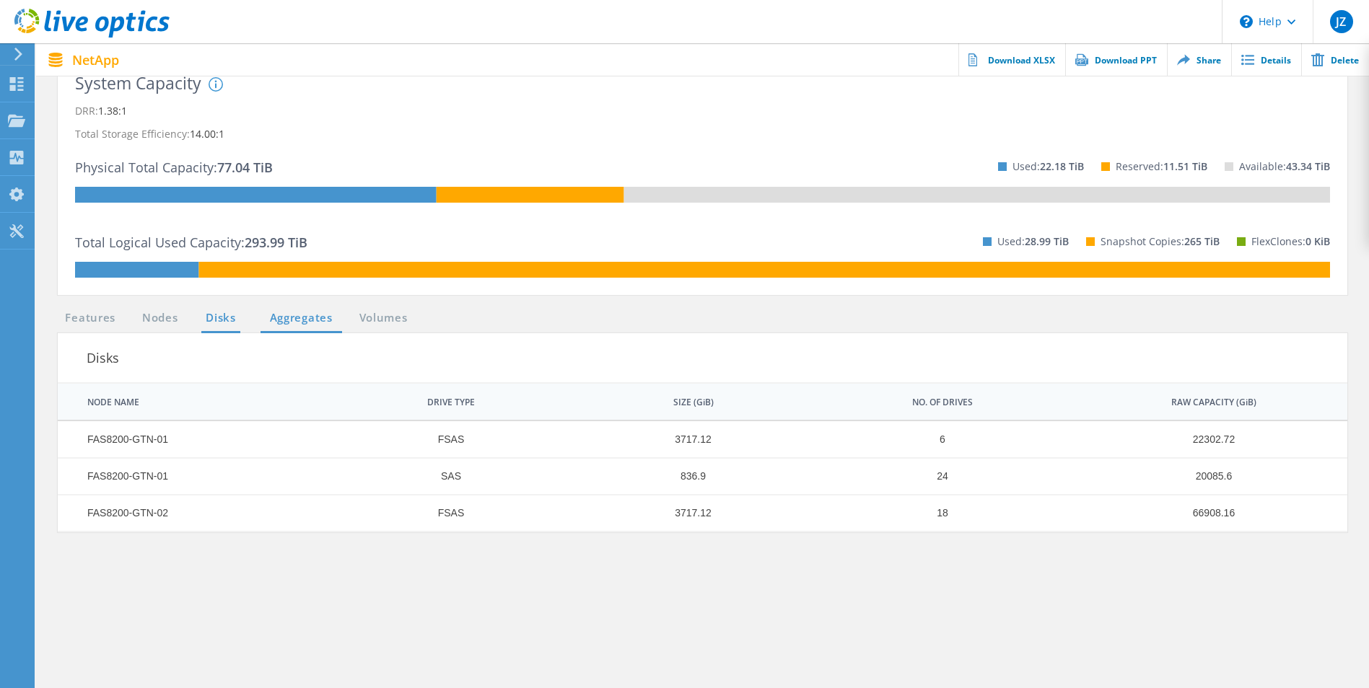
click at [273, 318] on link "Aggregates" at bounding box center [301, 319] width 82 height 18
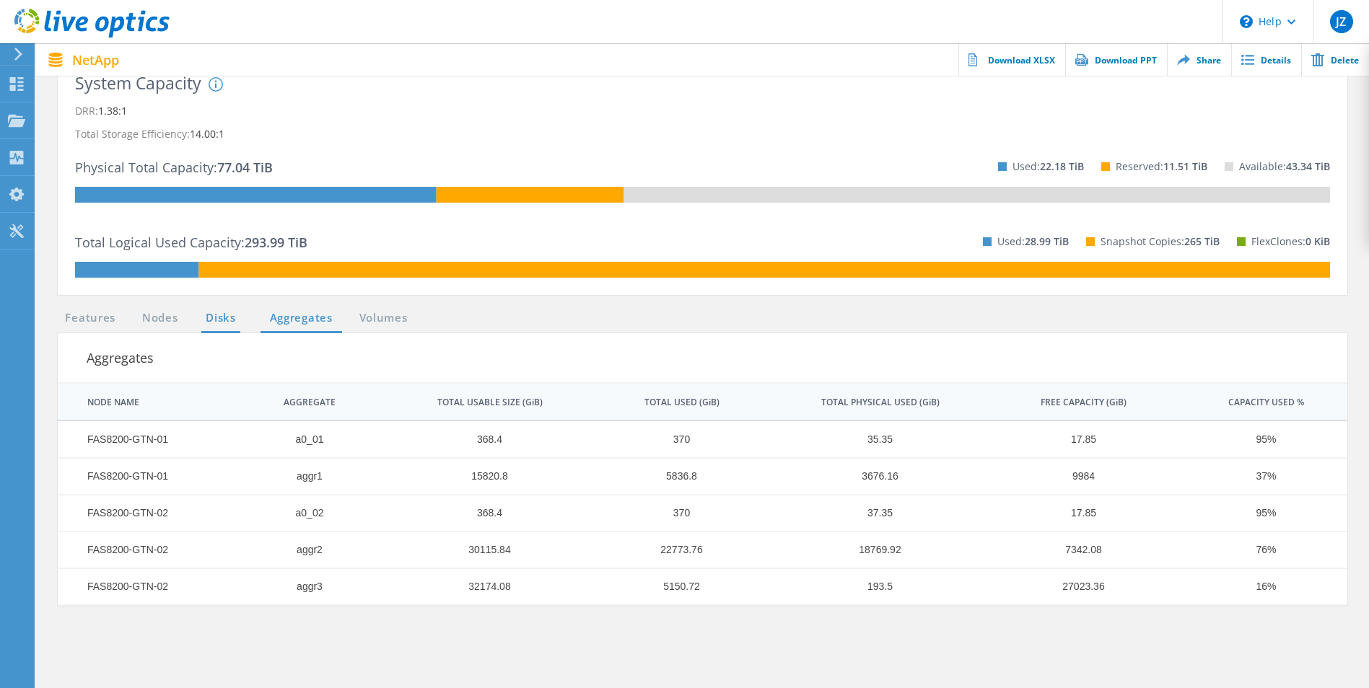
click at [241, 317] on ul "Features Nodes Disks Aggregates Volumes" at bounding box center [237, 322] width 372 height 24
click at [234, 317] on link "Disks" at bounding box center [220, 319] width 39 height 18
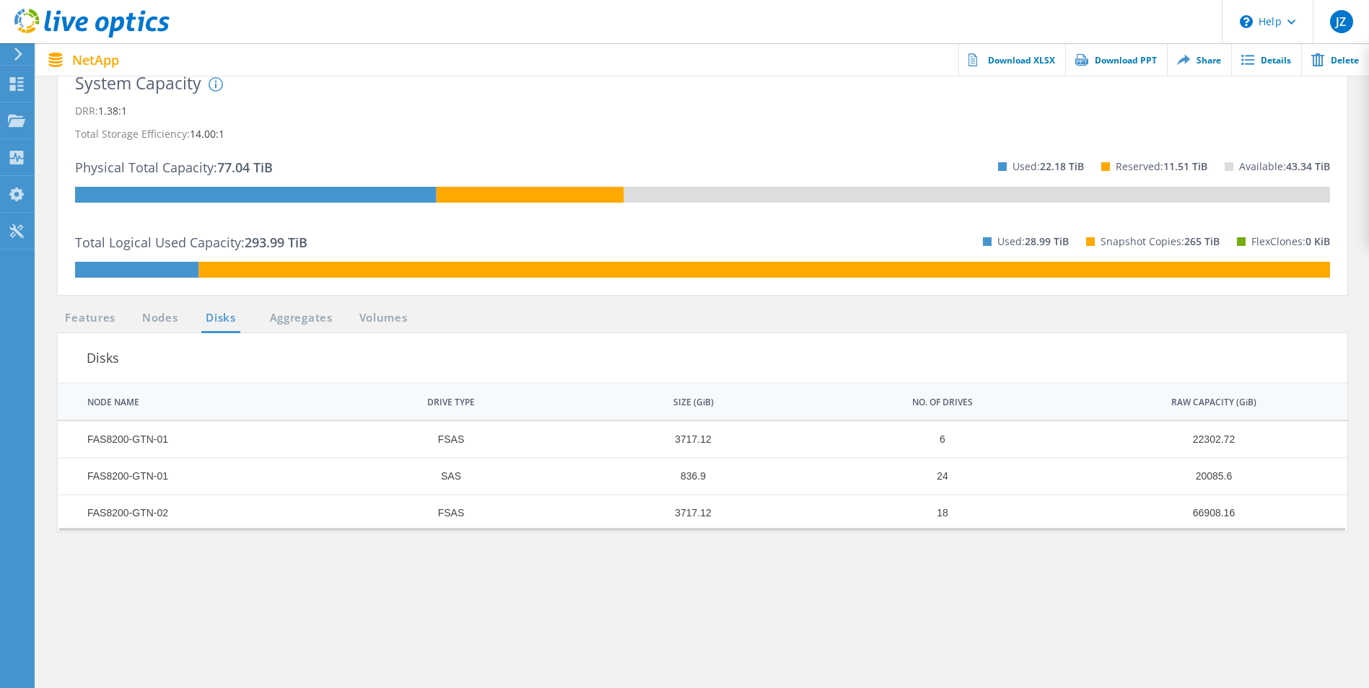
click at [133, 437] on td "FAS8200-GTN-01" at bounding box center [189, 439] width 263 height 37
click at [147, 446] on td "FAS8200-GTN-01" at bounding box center [189, 439] width 263 height 37
click at [148, 472] on td "FAS8200-GTN-01" at bounding box center [189, 476] width 263 height 37
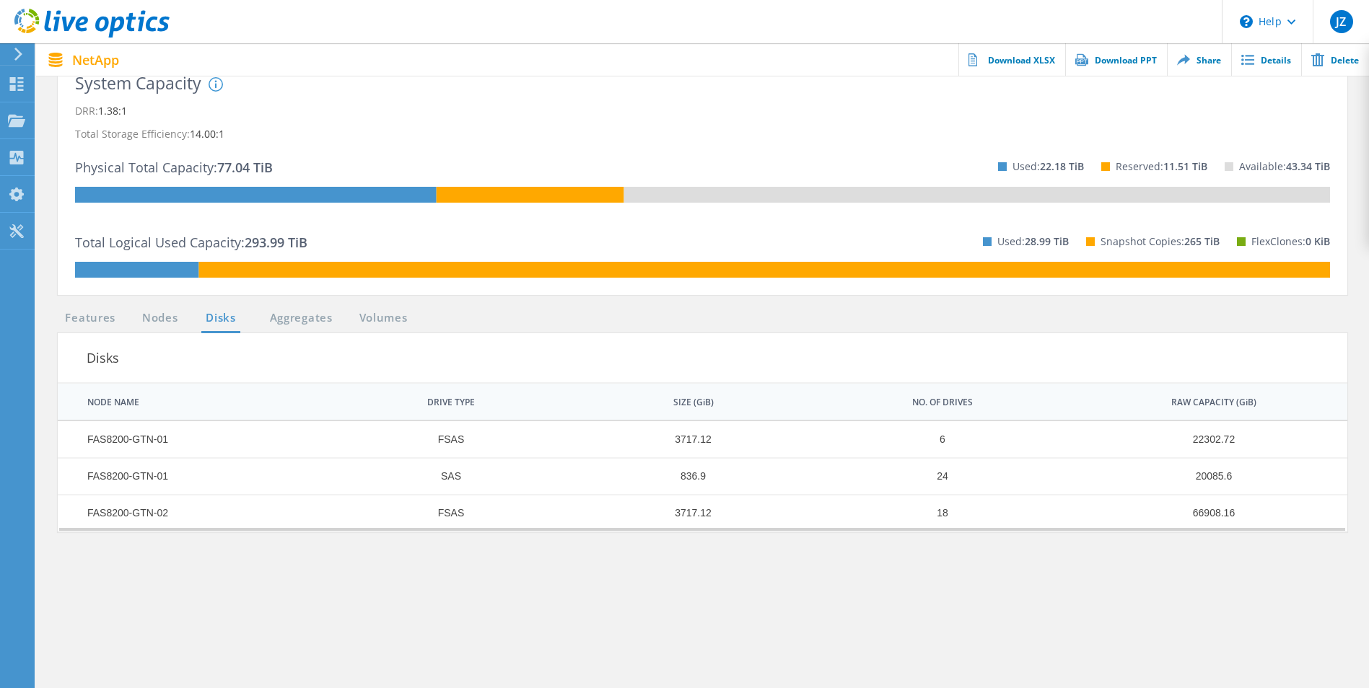
click at [141, 473] on td "FAS8200-GTN-01" at bounding box center [189, 476] width 263 height 37
click at [144, 519] on td "FAS8200-GTN-02" at bounding box center [189, 513] width 263 height 37
click at [441, 403] on div "DRIVE TYPE" at bounding box center [451, 403] width 48 height 12
click at [447, 403] on div "DRIVE TYPE" at bounding box center [445, 403] width 48 height 12
click at [115, 398] on div "NODE NAME" at bounding box center [113, 403] width 52 height 12
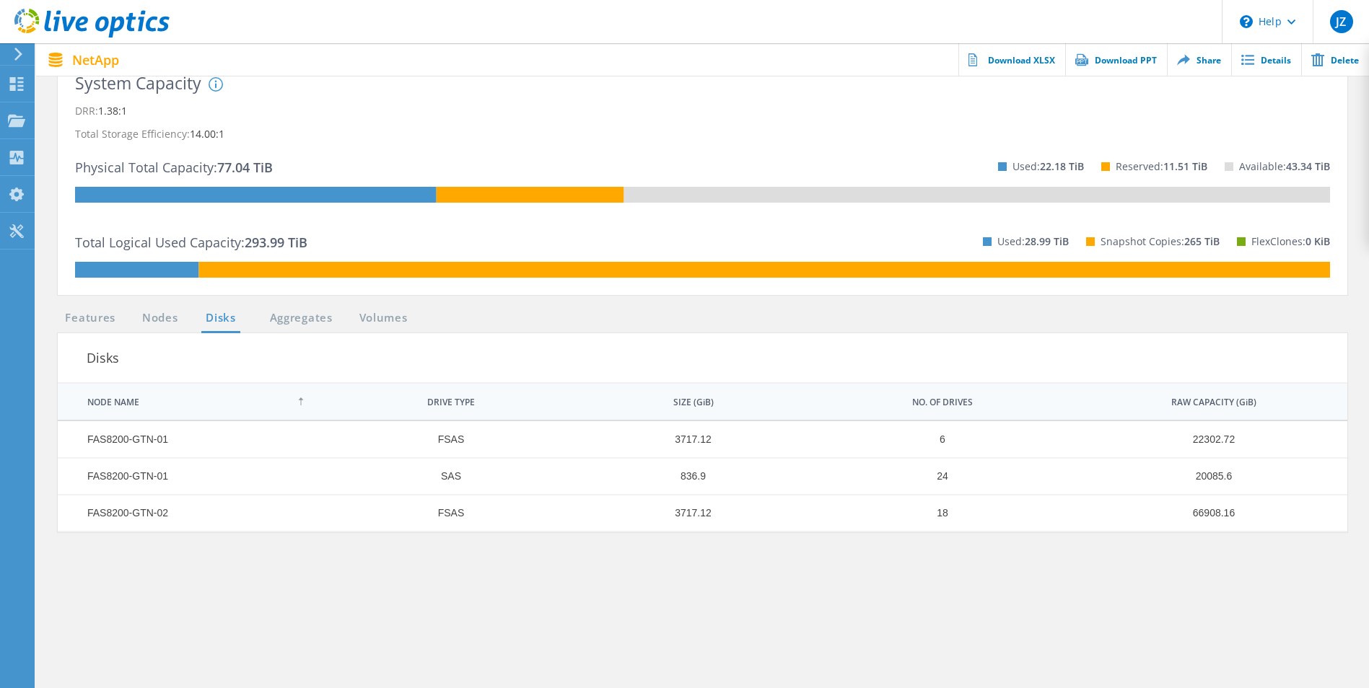
click at [697, 401] on div "SIZE (GiB)" at bounding box center [693, 403] width 40 height 12
click at [942, 403] on div "NO. OF DRIVES" at bounding box center [942, 403] width 61 height 12
click at [314, 326] on link "Aggregates" at bounding box center [301, 319] width 82 height 18
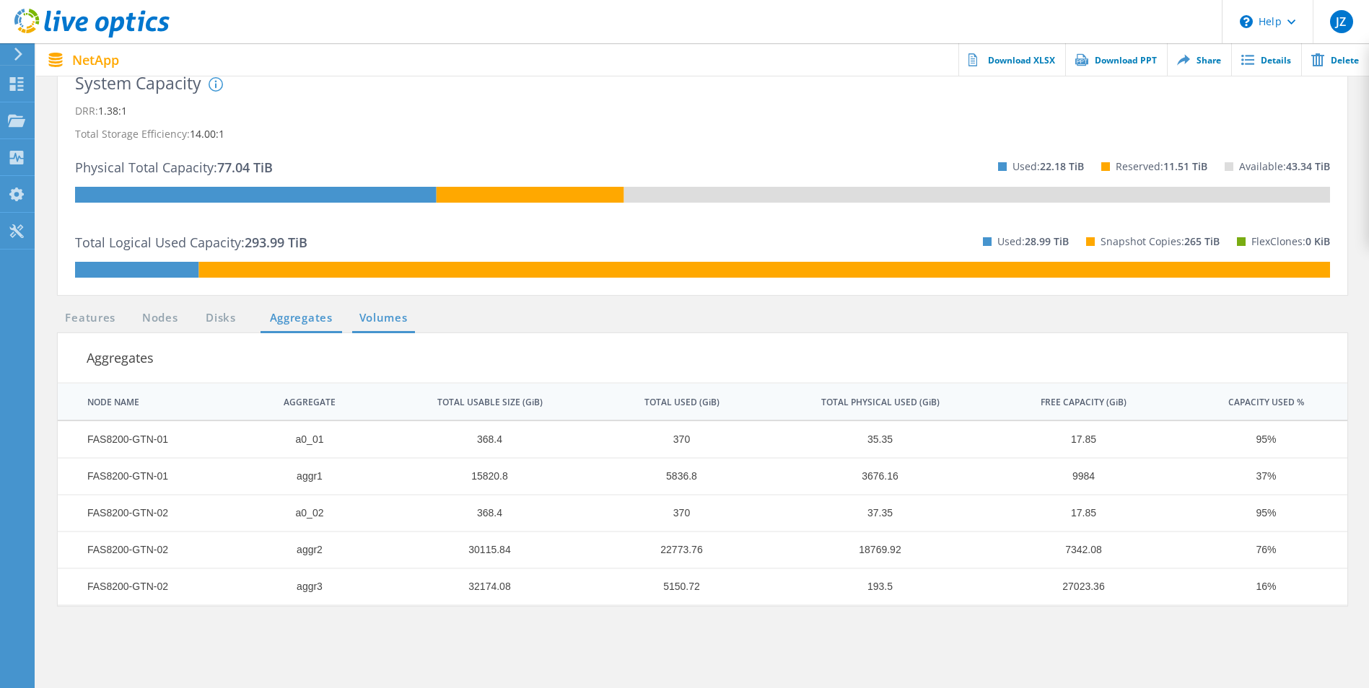
click at [402, 313] on link "Volumes" at bounding box center [383, 319] width 63 height 18
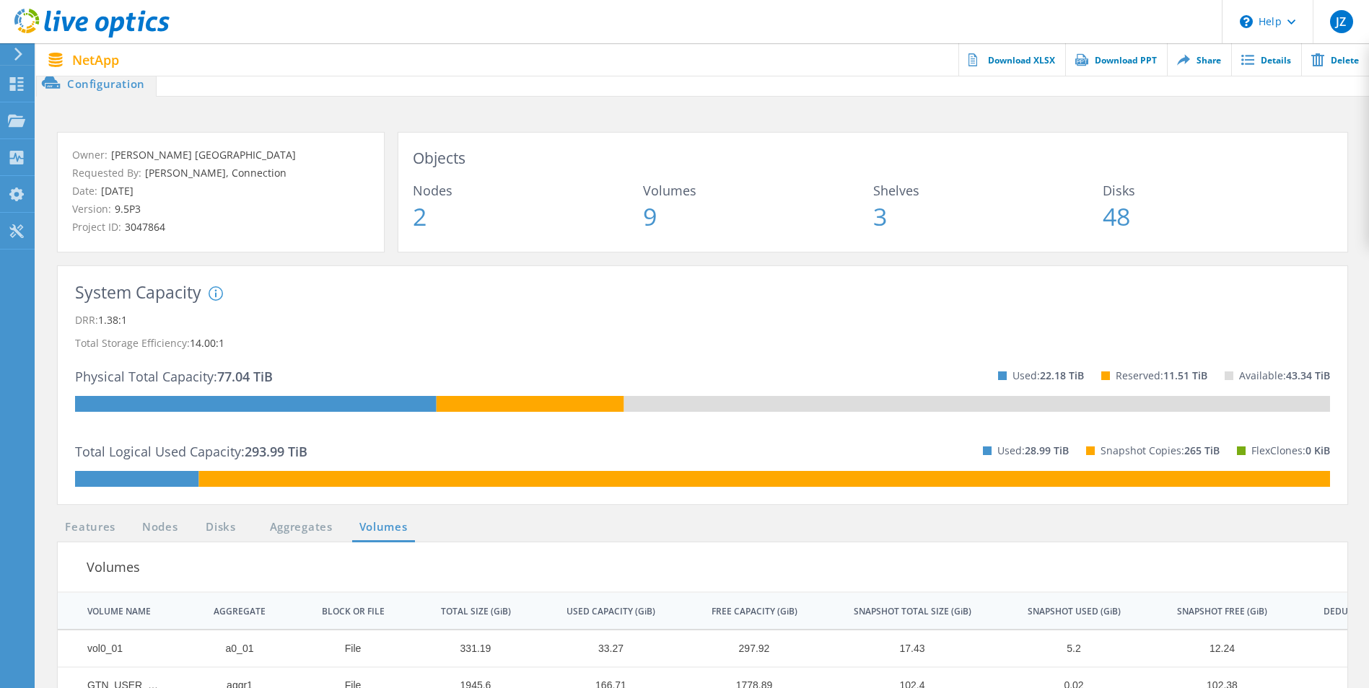
scroll to position [0, 0]
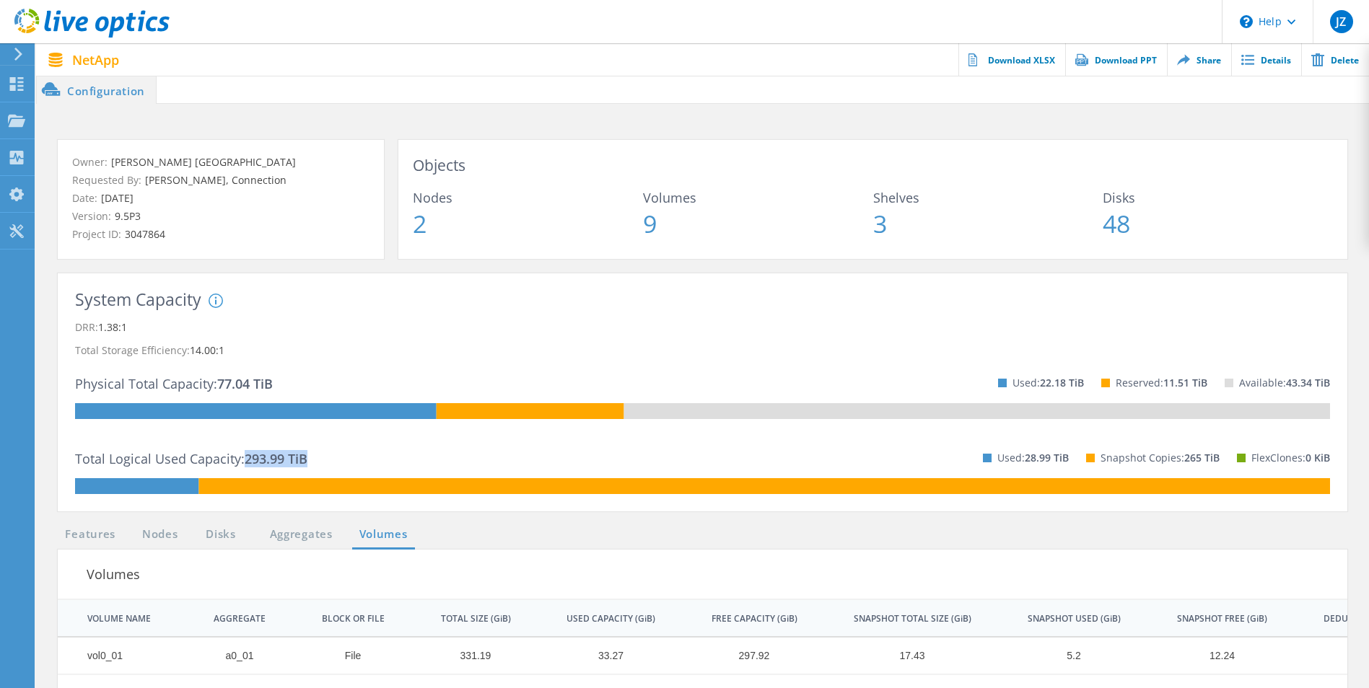
drag, startPoint x: 247, startPoint y: 459, endPoint x: 310, endPoint y: 455, distance: 63.6
click at [310, 455] on div "Total Logical Used Capacity: 293.99 TiB Used: 28.99 TiB Snapshot Copies: 265 Ti…" at bounding box center [702, 457] width 1255 height 41
click at [425, 223] on span "2" at bounding box center [528, 223] width 230 height 25
drag, startPoint x: 417, startPoint y: 228, endPoint x: 654, endPoint y: 227, distance: 236.6
click at [654, 227] on div "Nodes 2 Volumes 9 Shelves 3 Disks 48" at bounding box center [873, 213] width 920 height 45
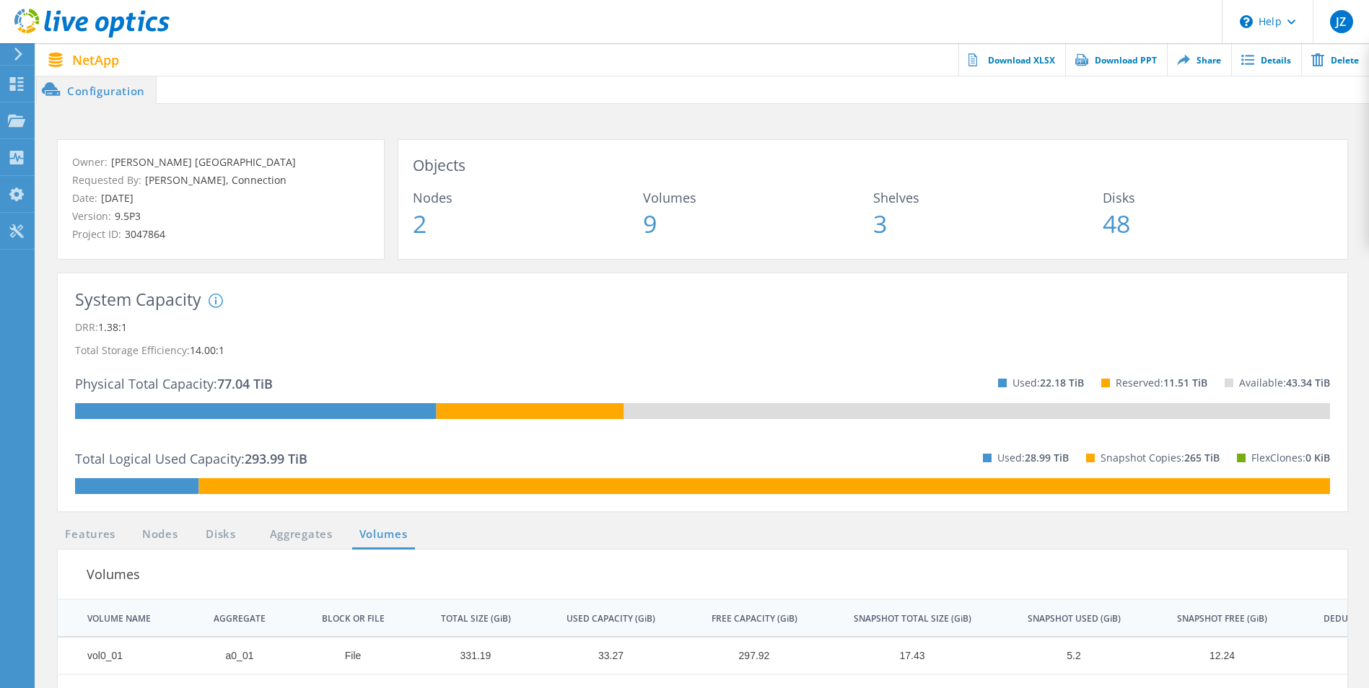
click at [885, 227] on span "3" at bounding box center [988, 223] width 230 height 25
drag, startPoint x: 877, startPoint y: 226, endPoint x: 1139, endPoint y: 224, distance: 261.9
click at [1139, 224] on div "Nodes 2 Volumes 9 Shelves 3 Disks 48" at bounding box center [873, 213] width 920 height 45
click at [420, 222] on span "2" at bounding box center [528, 223] width 230 height 25
drag, startPoint x: 418, startPoint y: 223, endPoint x: 911, endPoint y: 222, distance: 493.5
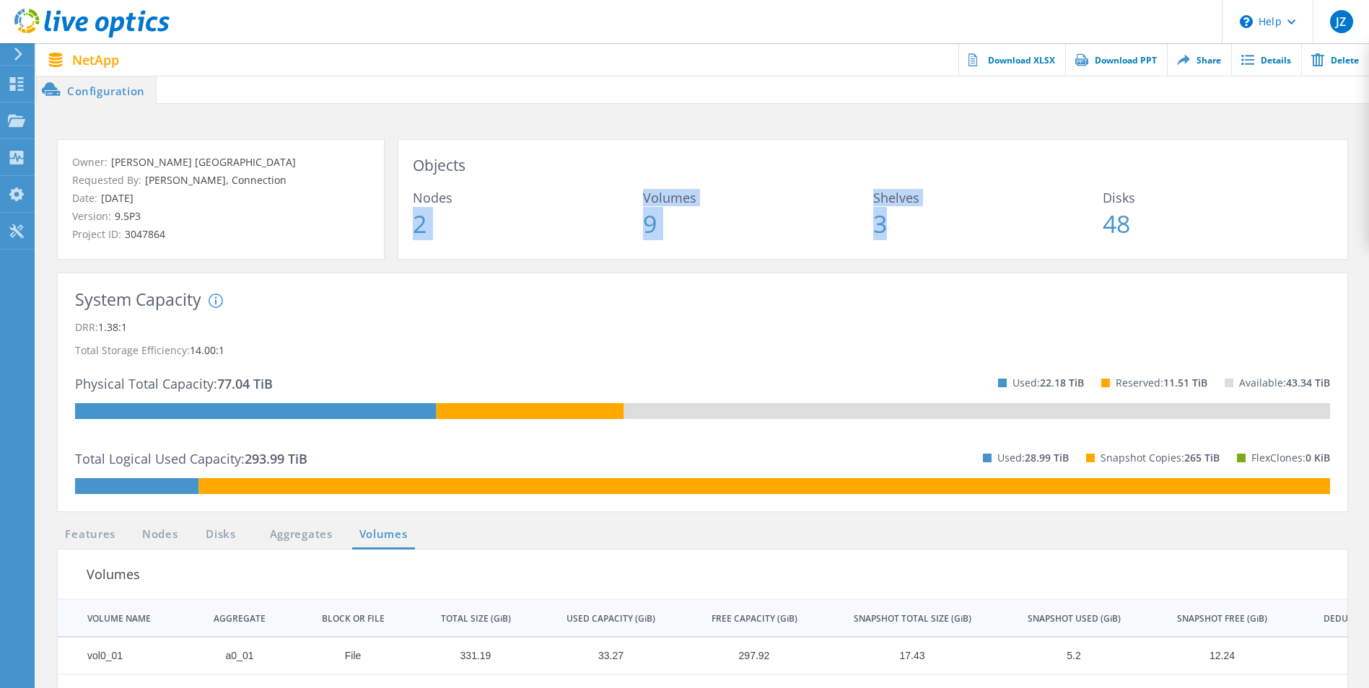
click at [911, 222] on div "Nodes 2 Volumes 9 Shelves 3 Disks 48" at bounding box center [873, 213] width 920 height 45
click at [1107, 224] on span "48" at bounding box center [1217, 223] width 230 height 25
drag, startPoint x: 1102, startPoint y: 223, endPoint x: 1127, endPoint y: 221, distance: 24.6
click at [1127, 221] on span "48" at bounding box center [1217, 223] width 230 height 25
click at [219, 297] on icon at bounding box center [216, 301] width 14 height 14
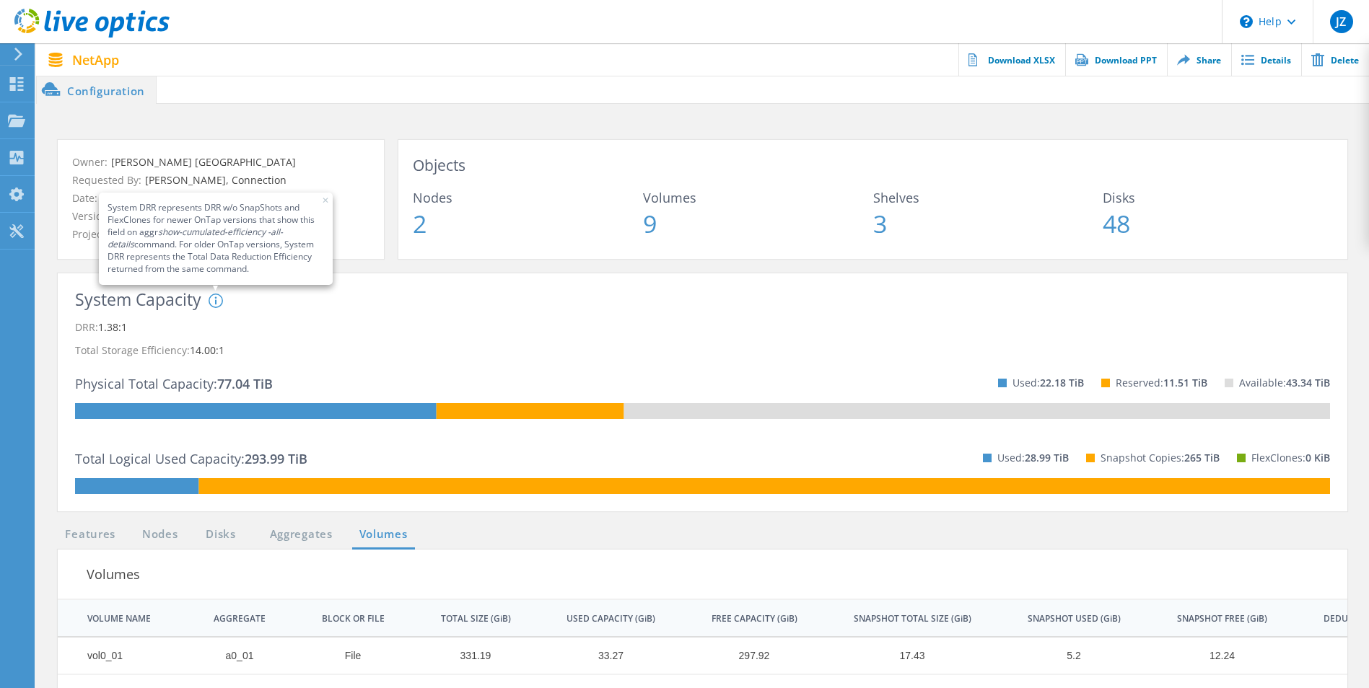
click at [671, 349] on p "Total Storage Efficiency: 14.00:1" at bounding box center [702, 350] width 1255 height 23
click at [324, 199] on button "✕" at bounding box center [325, 201] width 16 height 12
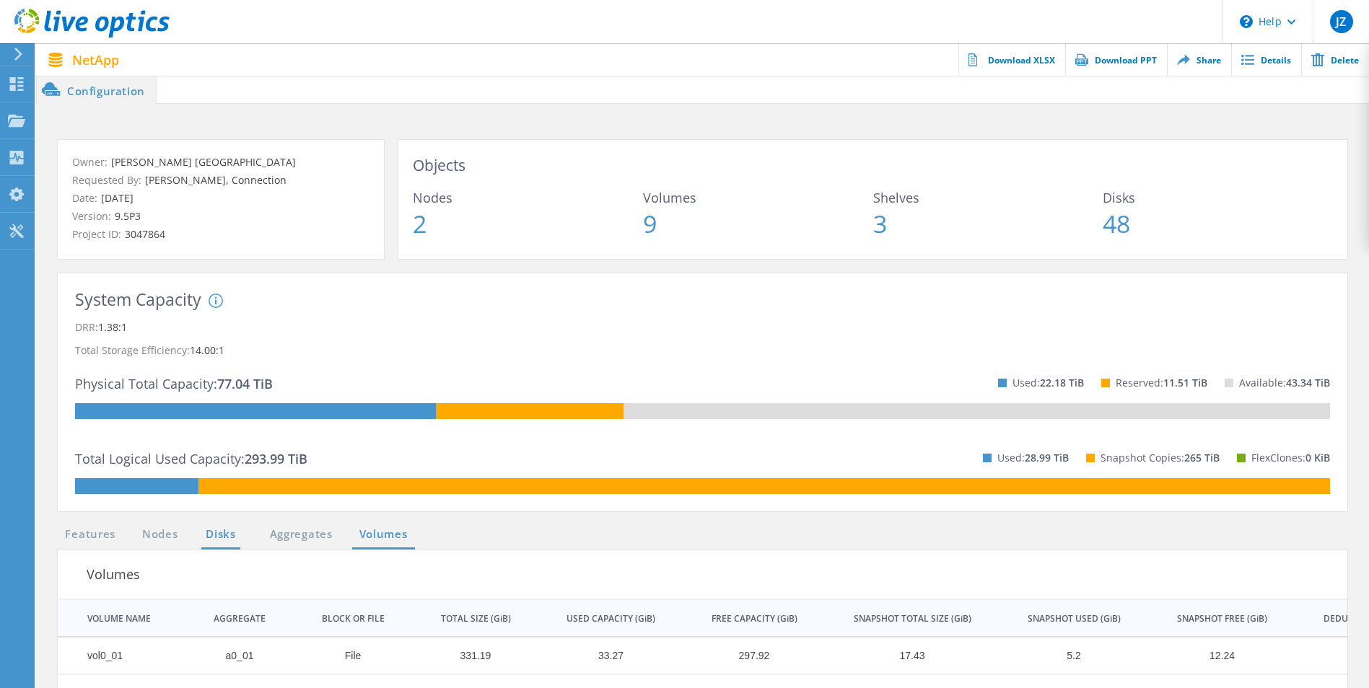
click at [207, 527] on link "Disks" at bounding box center [220, 535] width 39 height 18
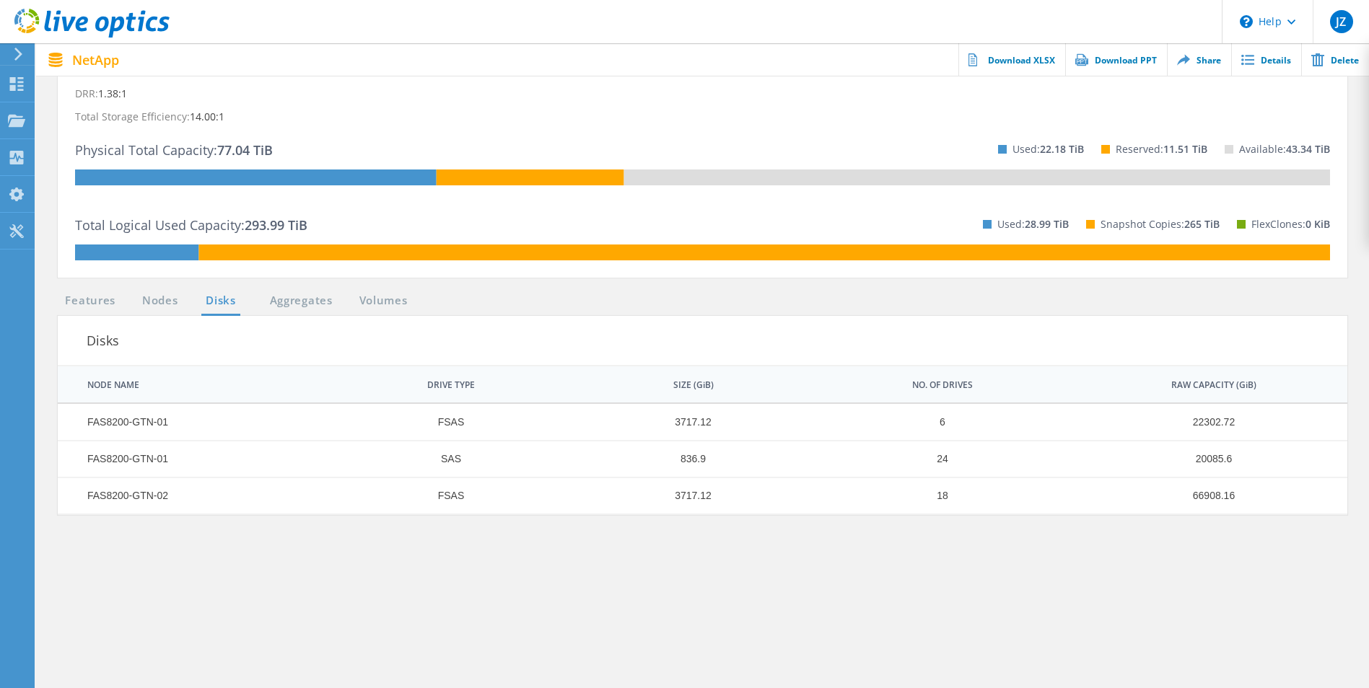
scroll to position [361, 0]
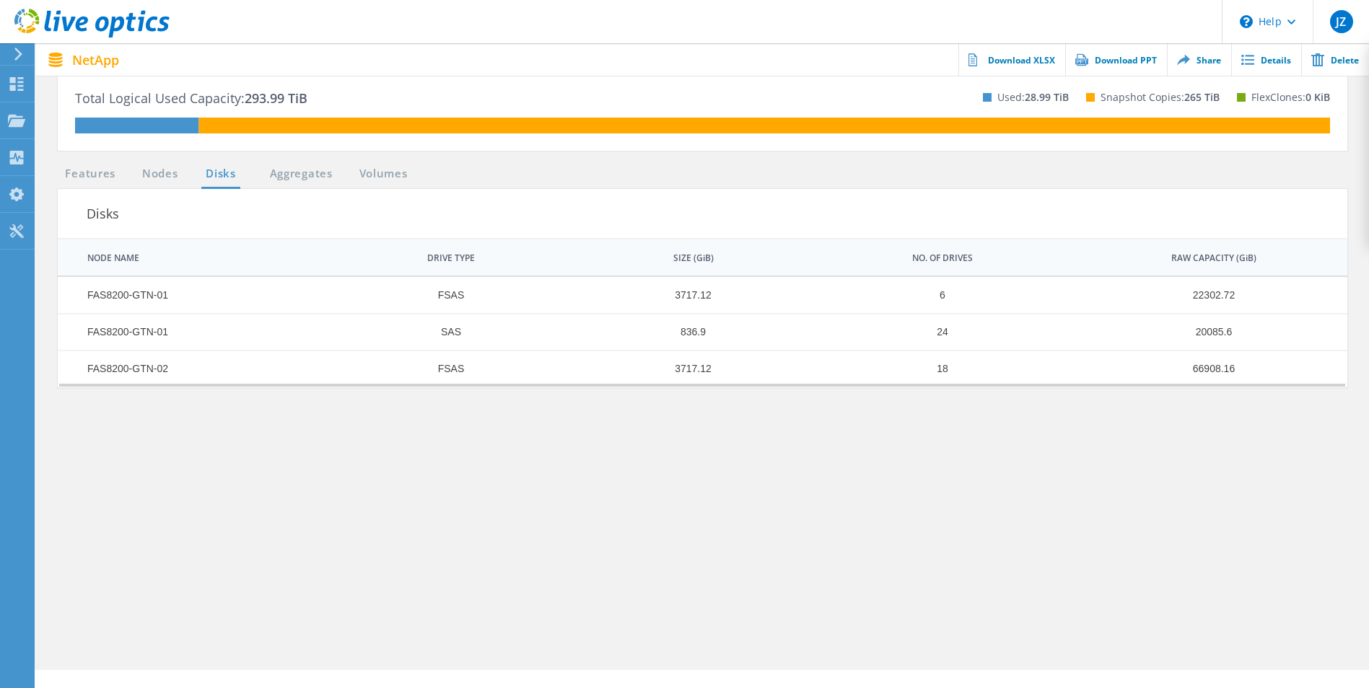
click at [141, 301] on td "FAS8200-GTN-01" at bounding box center [189, 295] width 263 height 37
click at [145, 330] on td "FAS8200-GTN-01" at bounding box center [189, 332] width 263 height 37
click at [148, 361] on td "FAS8200-GTN-02" at bounding box center [189, 369] width 263 height 37
drag, startPoint x: 940, startPoint y: 330, endPoint x: 955, endPoint y: 330, distance: 14.4
click at [955, 330] on td "24" at bounding box center [934, 332] width 260 height 37
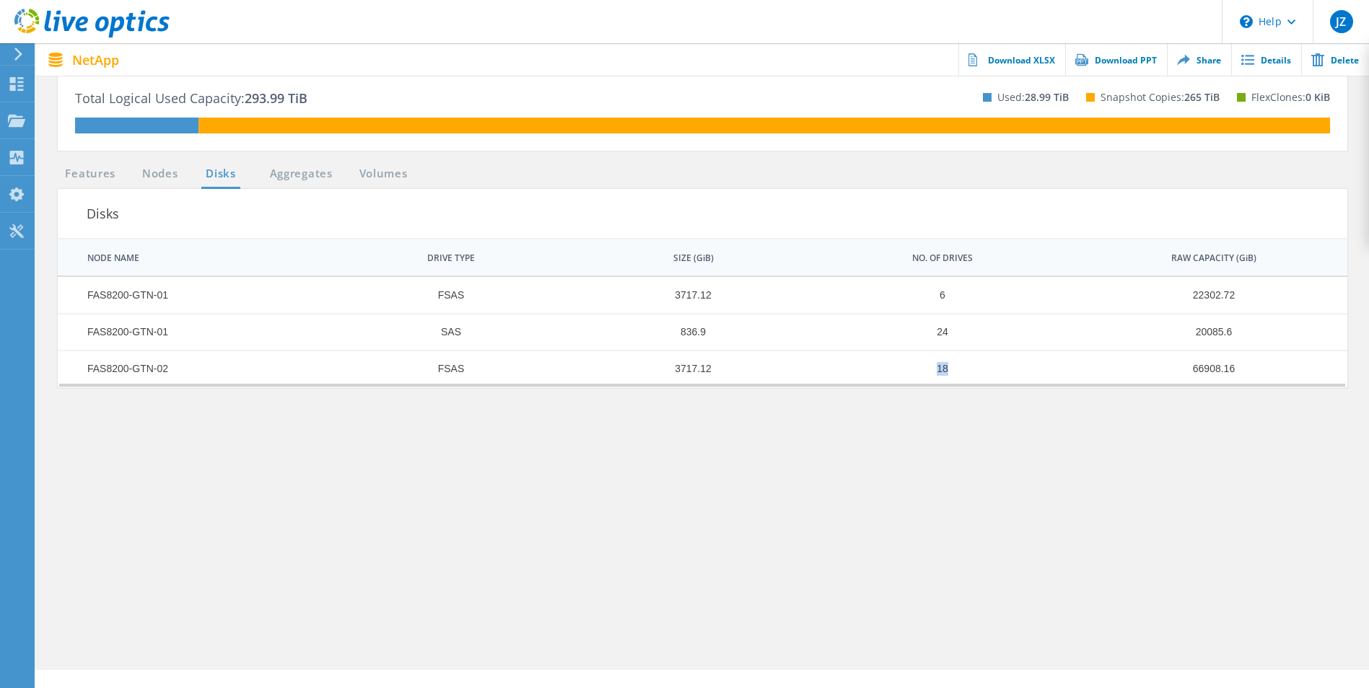
drag, startPoint x: 932, startPoint y: 366, endPoint x: 952, endPoint y: 367, distance: 20.3
click at [952, 367] on td "18" at bounding box center [934, 369] width 260 height 37
click at [1128, 62] on link "Download PPT" at bounding box center [1116, 59] width 102 height 32
click at [1136, 543] on section "Features Nodes Disks Aggregates Volumes Disks | 1 of 1 | NODE NAME DRIVE TYPE S…" at bounding box center [703, 417] width 1304 height 505
click at [1029, 61] on link "Download XLSX" at bounding box center [1011, 59] width 107 height 32
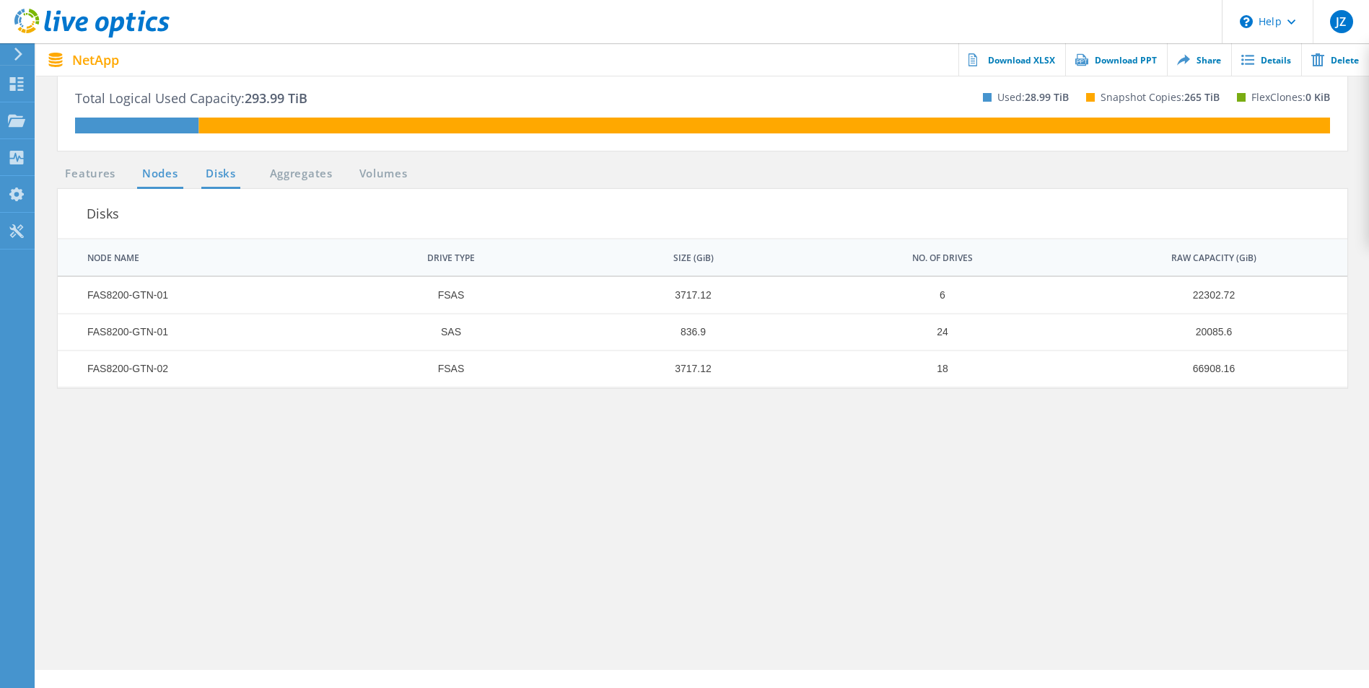
click at [169, 172] on link "Nodes" at bounding box center [160, 174] width 46 height 18
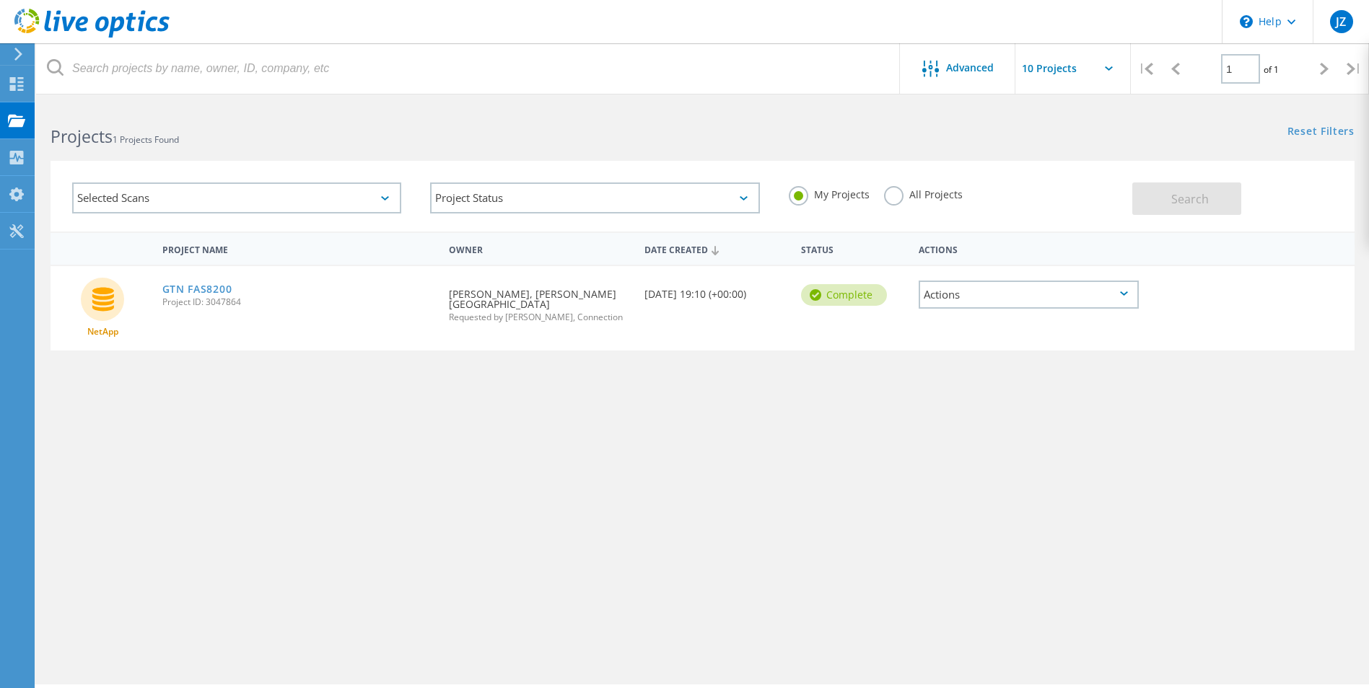
click at [1101, 291] on div "Actions" at bounding box center [1028, 295] width 220 height 28
click at [963, 316] on div "Share" at bounding box center [1028, 317] width 217 height 22
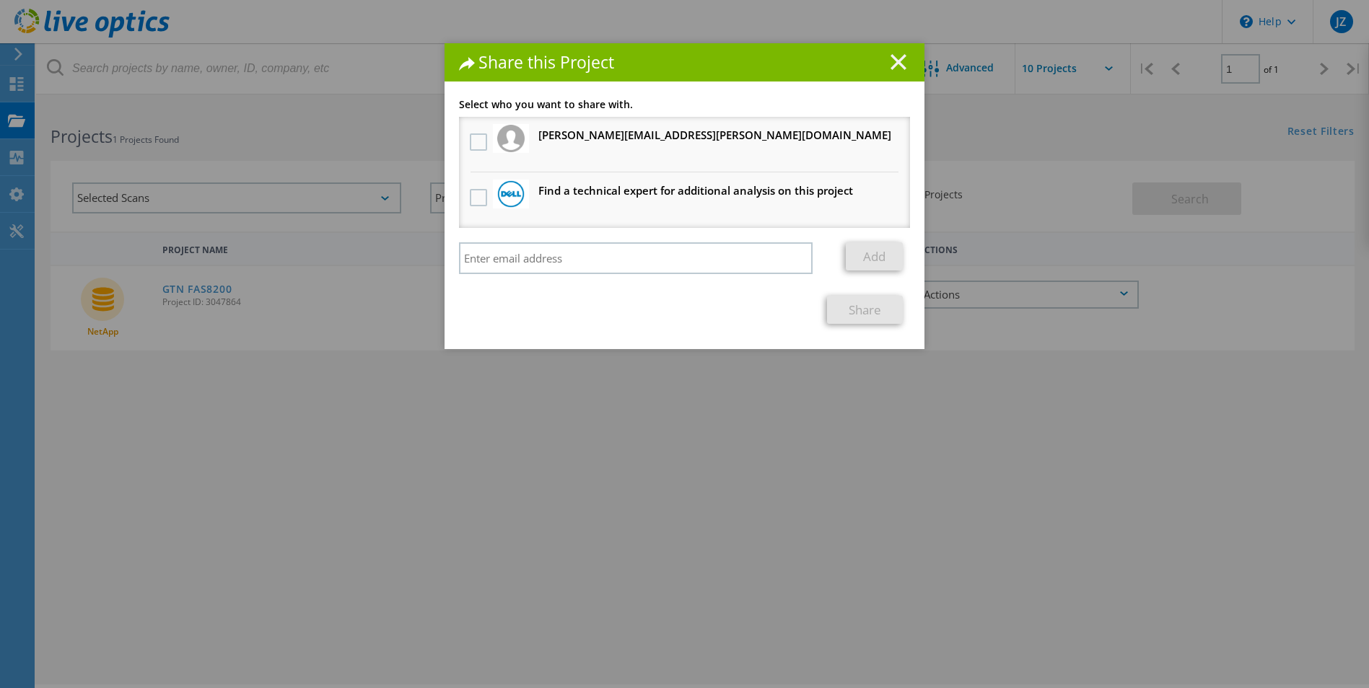
click at [893, 66] on icon at bounding box center [898, 62] width 16 height 16
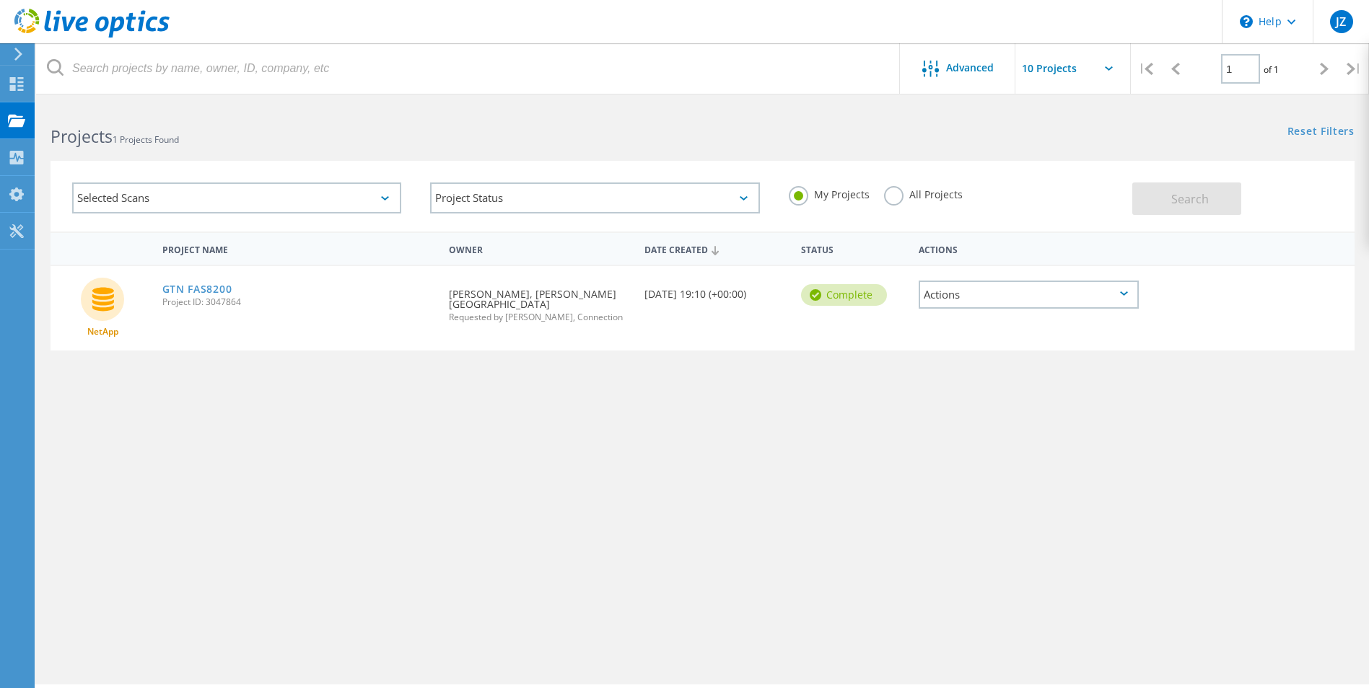
click at [16, 60] on use at bounding box center [18, 54] width 8 height 13
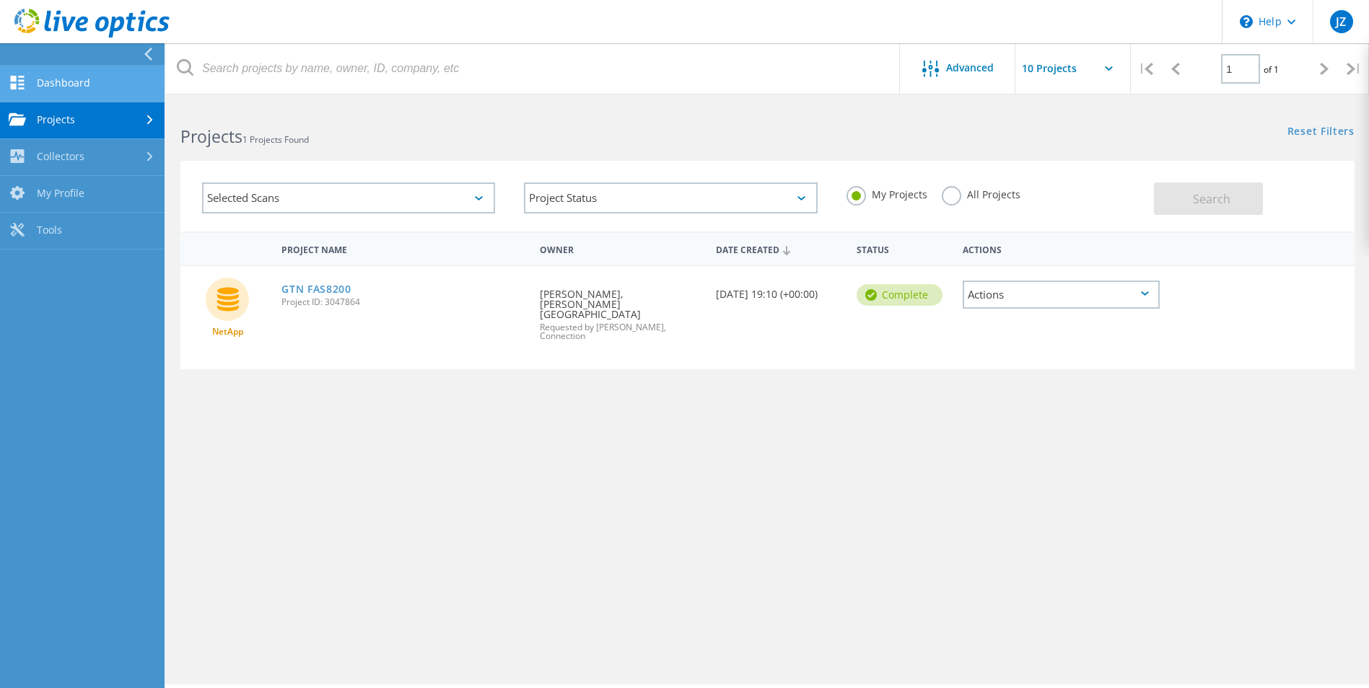
click at [71, 83] on link "Dashboard" at bounding box center [82, 84] width 164 height 37
